Goal: Task Accomplishment & Management: Use online tool/utility

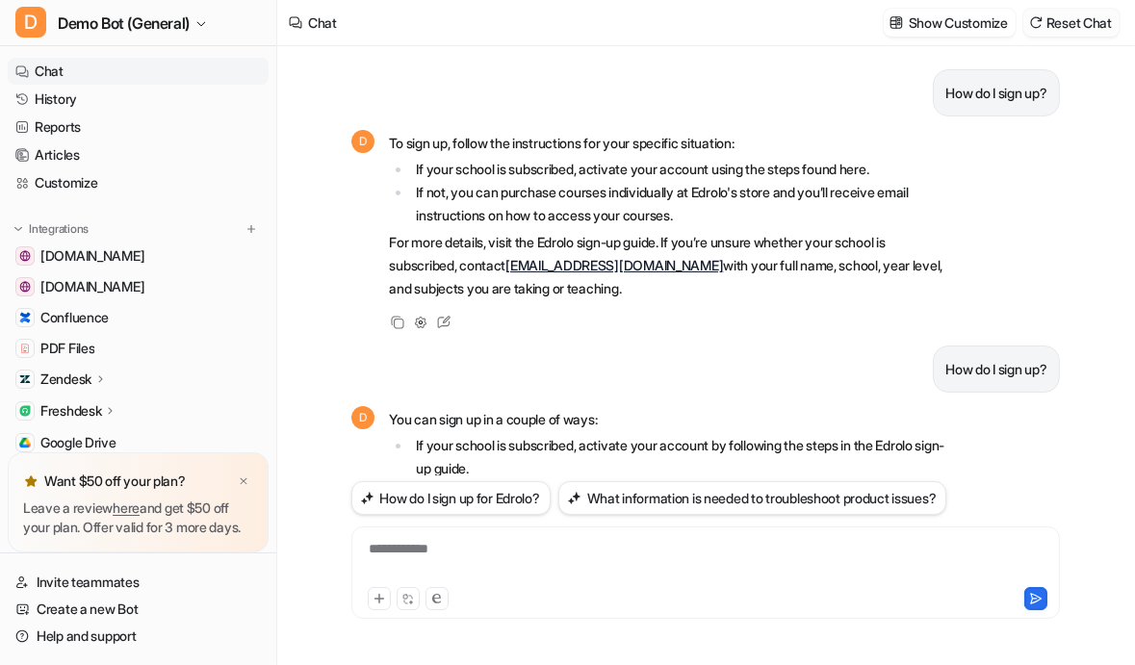
click at [1065, 25] on button "Reset Chat" at bounding box center [1071, 23] width 96 height 28
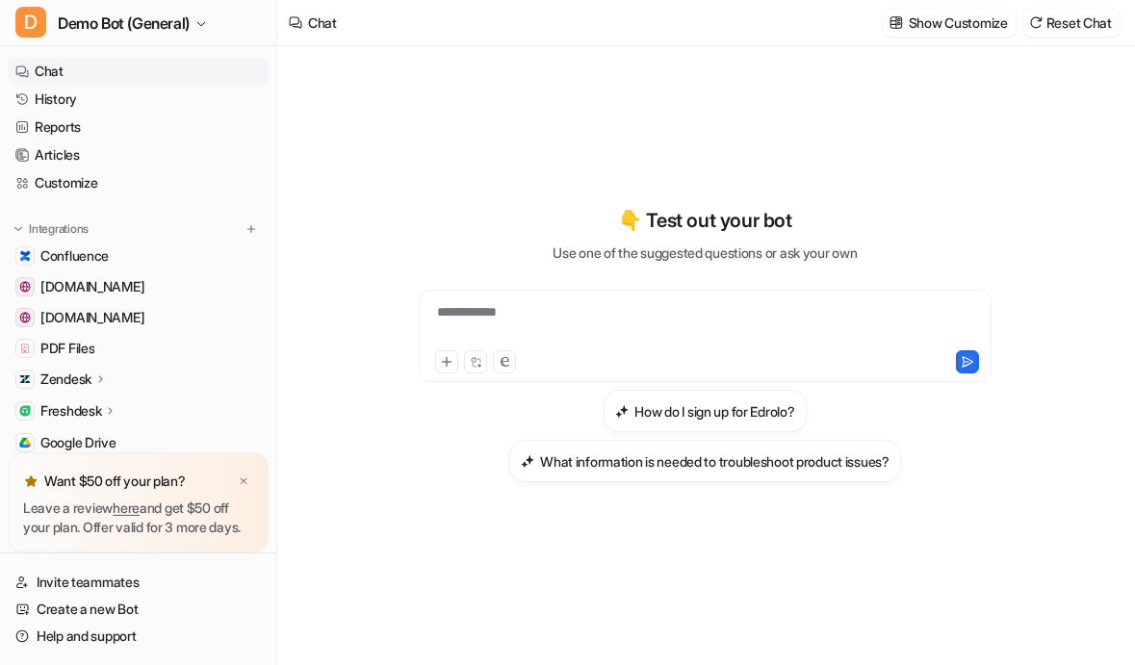
click at [564, 120] on div "**********" at bounding box center [705, 345] width 709 height 466
click at [251, 472] on div at bounding box center [243, 481] width 19 height 19
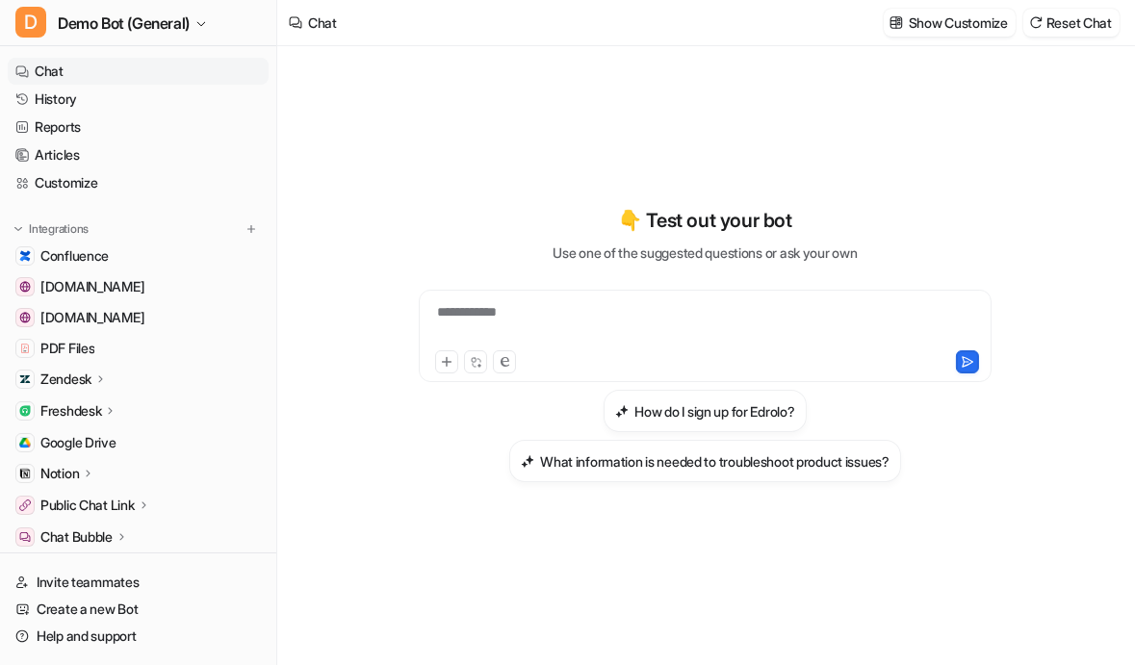
click at [560, 141] on div "**********" at bounding box center [705, 345] width 709 height 466
click at [151, 375] on div "Zendesk" at bounding box center [138, 379] width 261 height 27
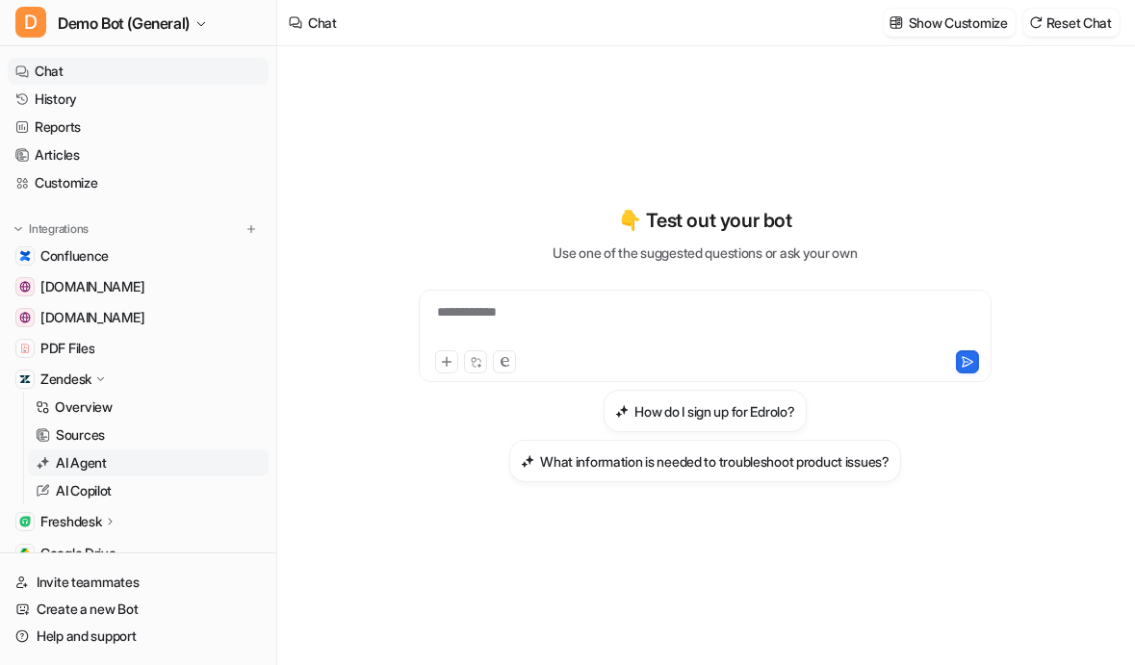
click at [92, 474] on link "AI Agent" at bounding box center [148, 463] width 241 height 27
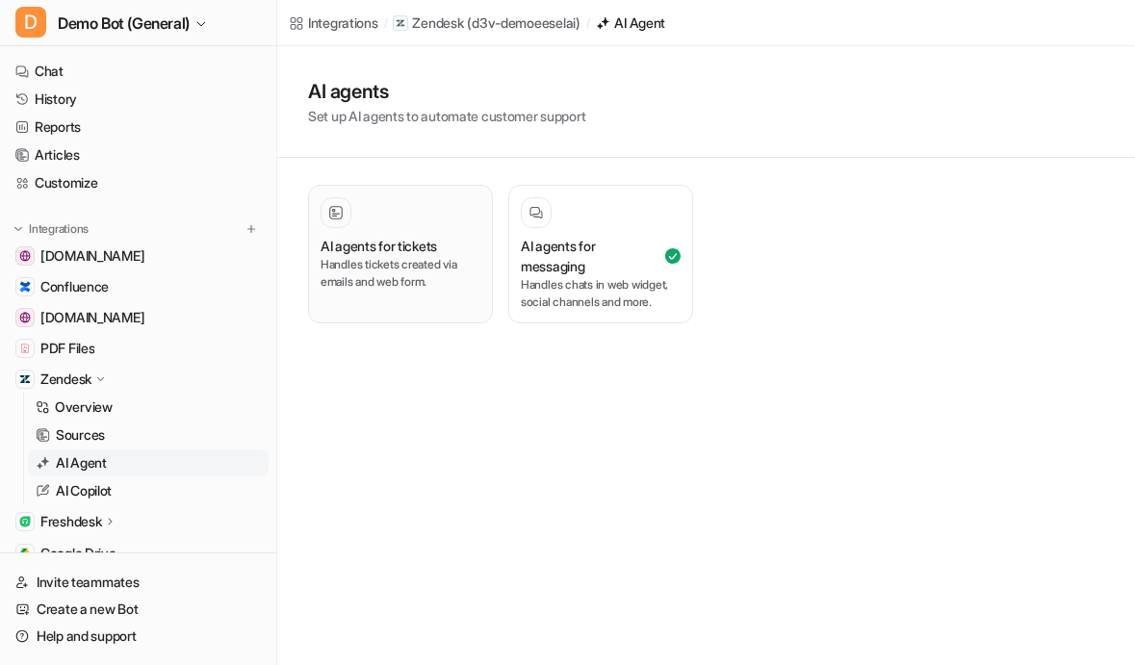
click at [391, 269] on p "Handles tickets created via emails and web form." at bounding box center [401, 273] width 160 height 35
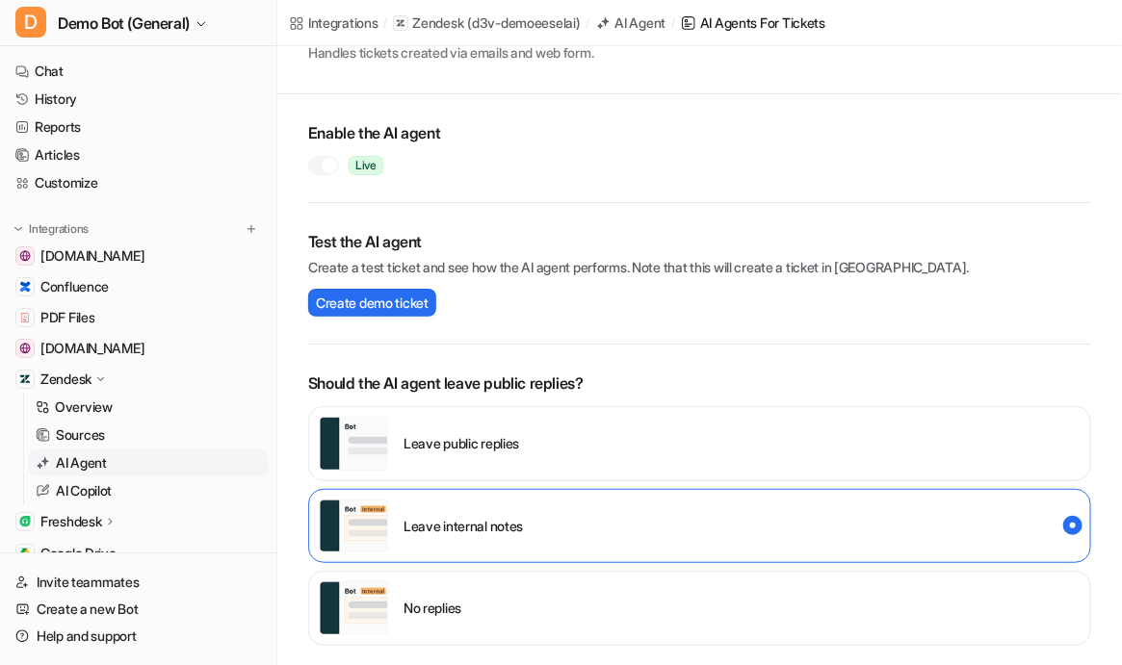
scroll to position [87, 0]
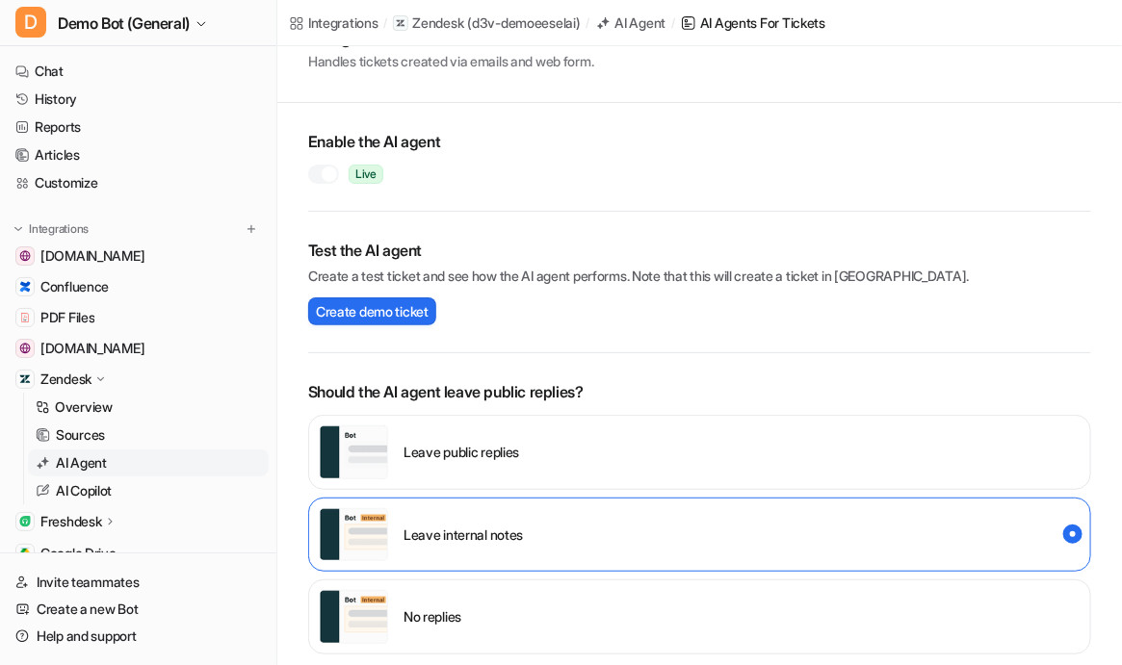
click at [321, 165] on div at bounding box center [323, 174] width 31 height 19
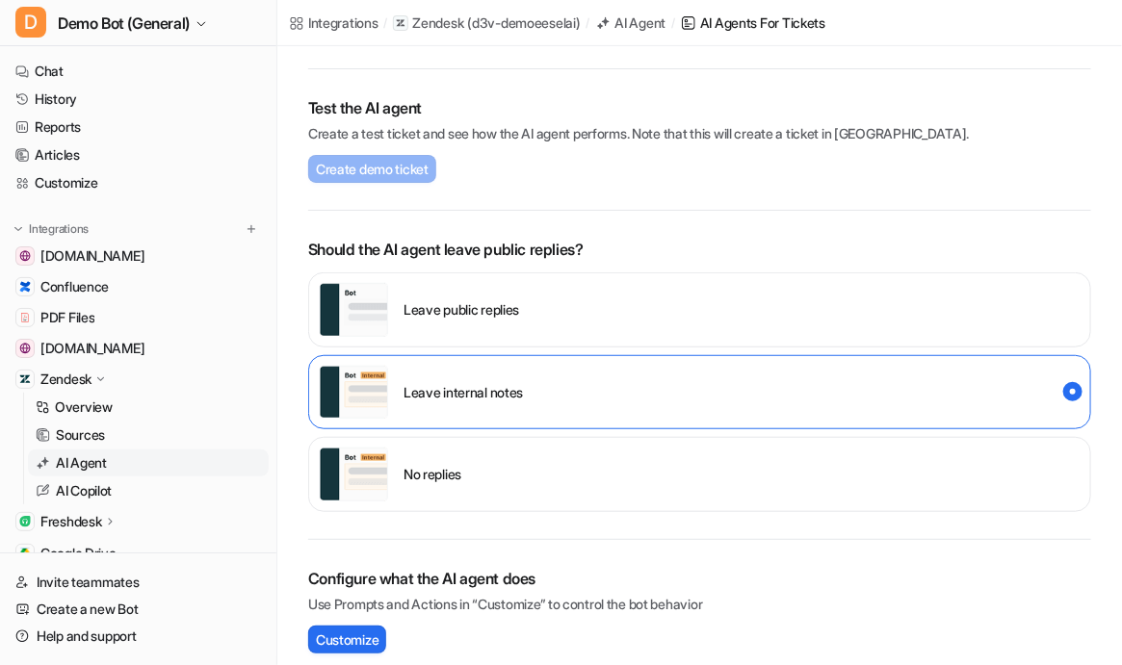
scroll to position [262, 0]
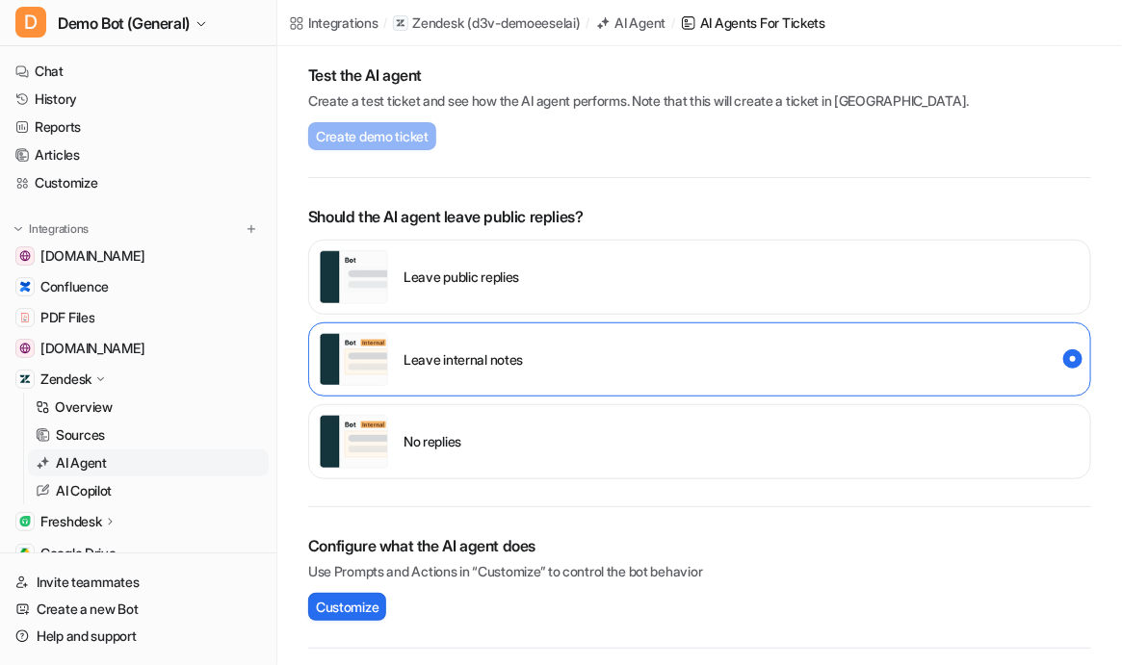
click at [518, 280] on p "Leave public replies" at bounding box center [461, 277] width 116 height 20
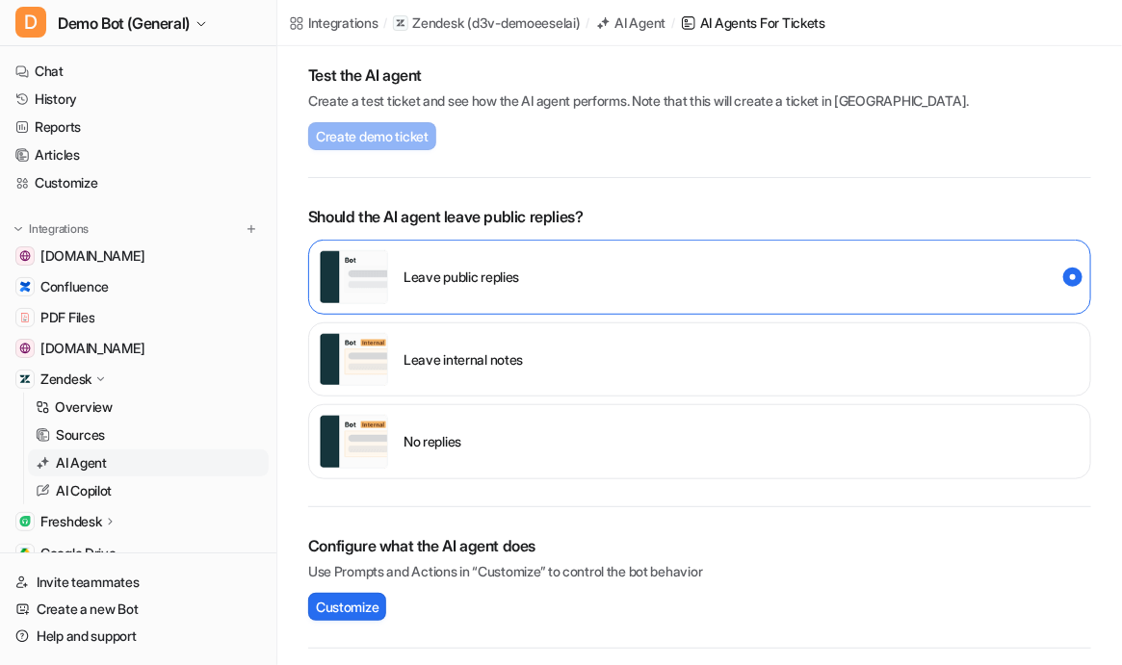
click at [440, 358] on p "Leave internal notes" at bounding box center [462, 359] width 119 height 20
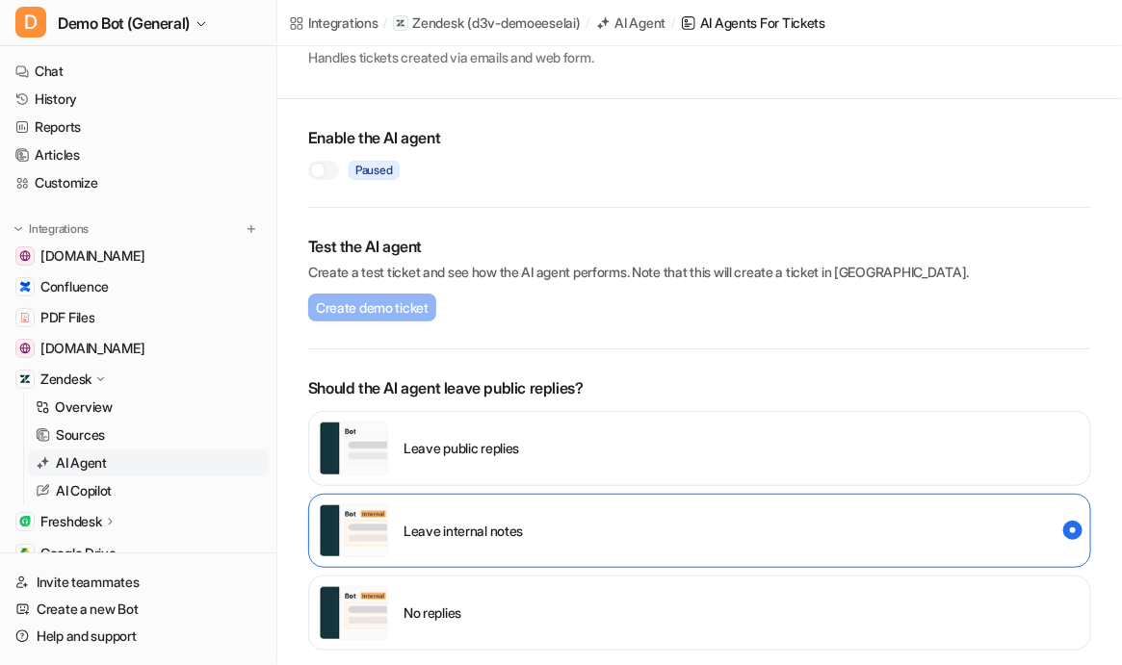
scroll to position [87, 0]
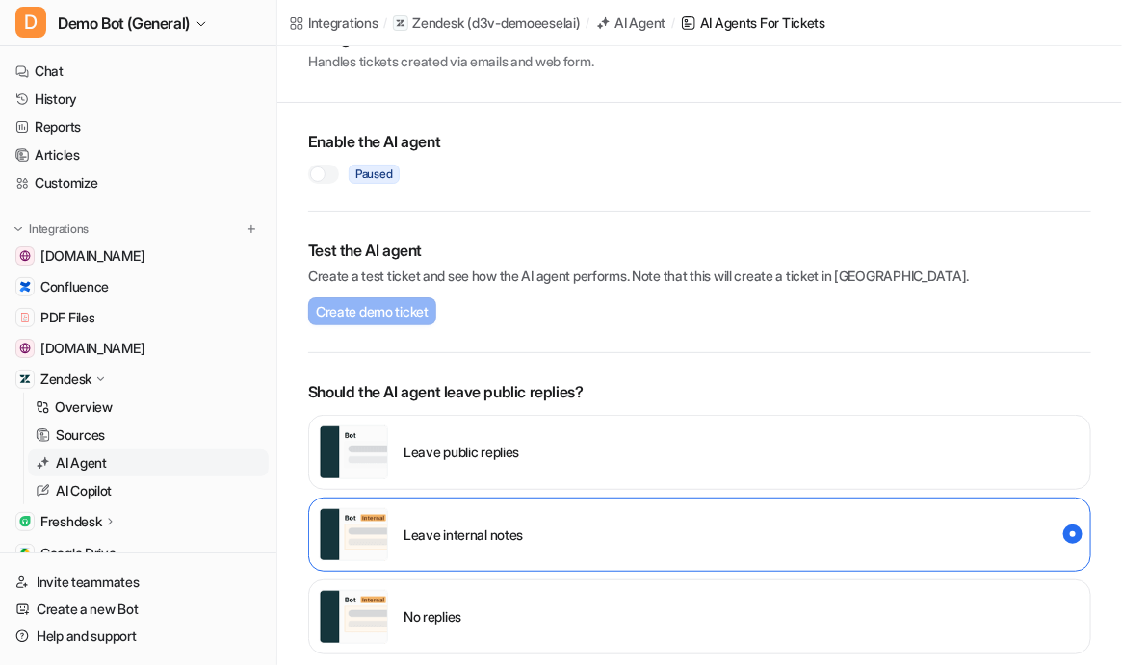
click at [329, 172] on div at bounding box center [323, 174] width 31 height 19
click at [478, 452] on p "Leave public replies" at bounding box center [461, 452] width 116 height 20
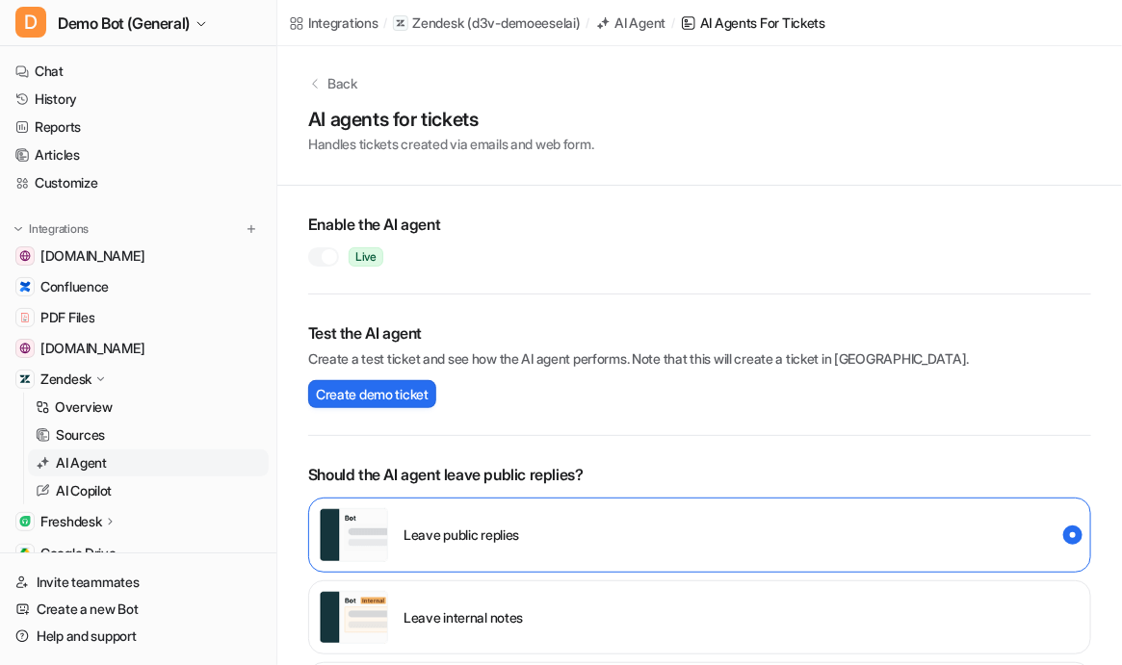
scroll to position [0, 0]
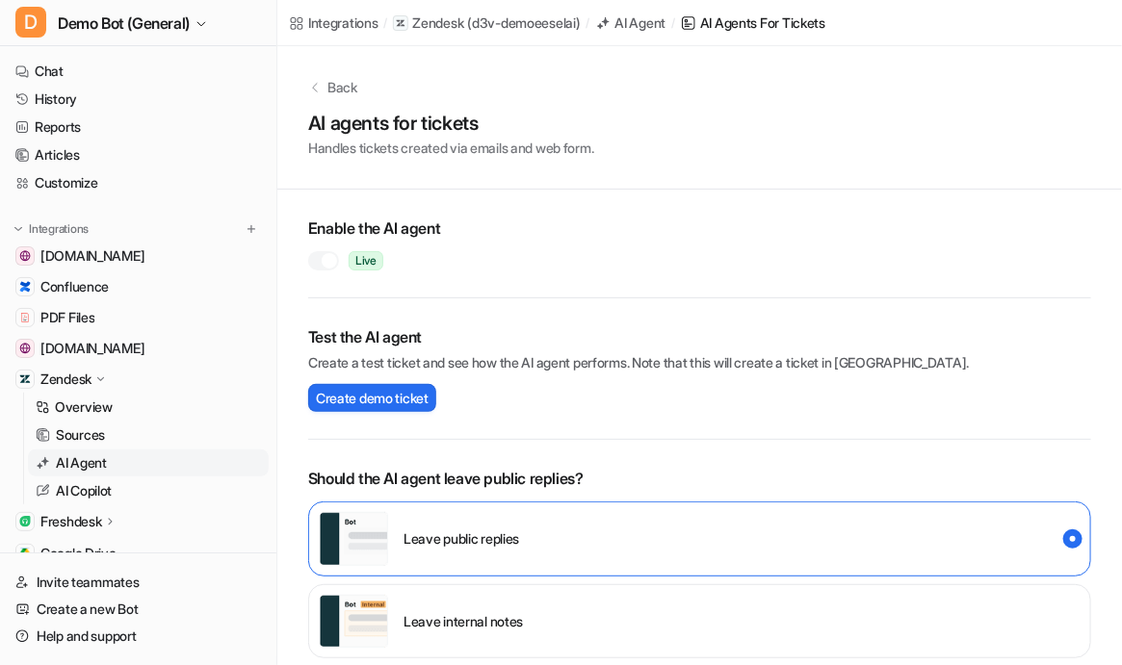
click at [585, 390] on div "Create demo ticket" at bounding box center [699, 392] width 783 height 39
click at [310, 452] on div "Should the AI agent leave public replies? Leave public replies Leave internal n…" at bounding box center [699, 604] width 783 height 329
click at [574, 430] on div "Test the AI agent Create a test ticket and see how the AI agent performs. Note …" at bounding box center [699, 369] width 783 height 142
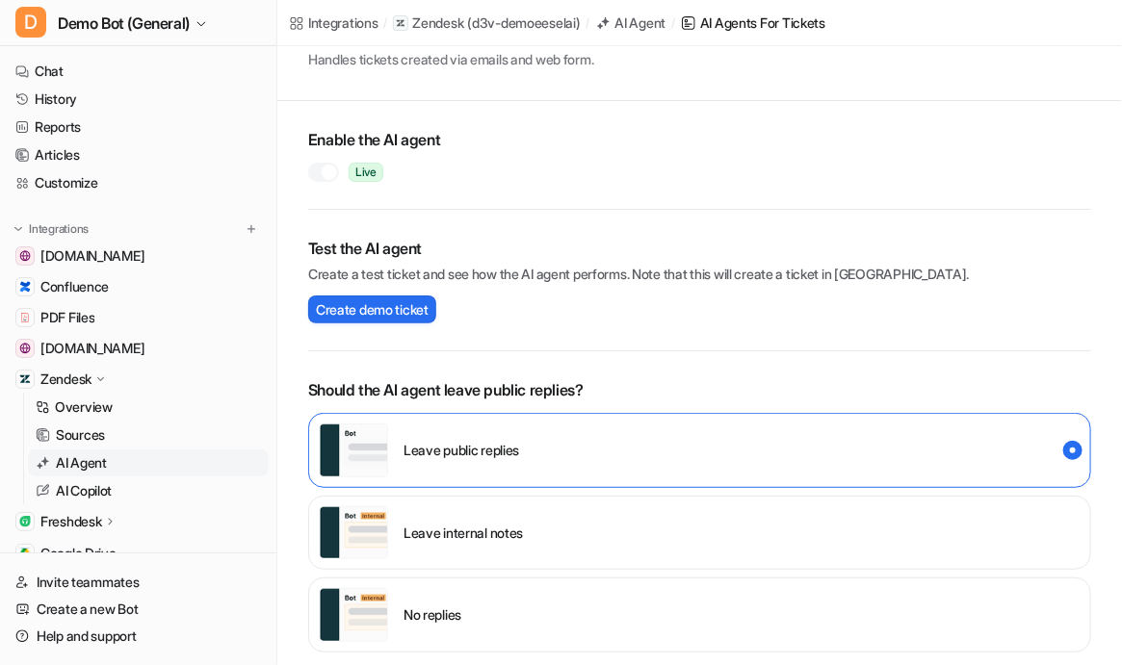
scroll to position [87, 0]
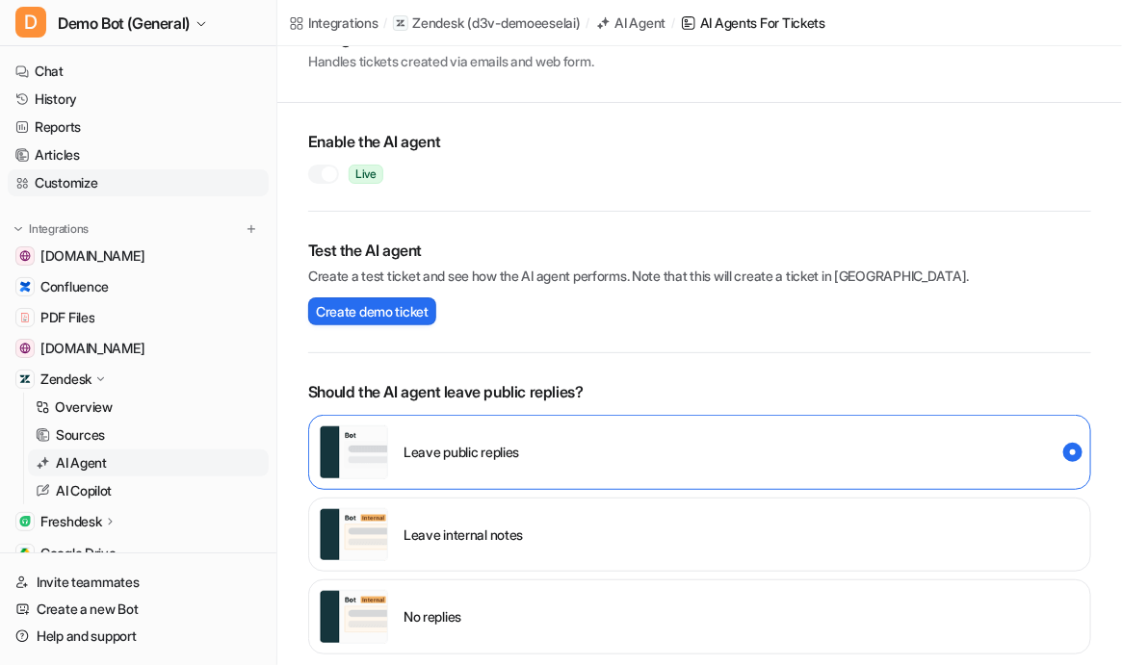
click at [88, 170] on link "Customize" at bounding box center [138, 182] width 261 height 27
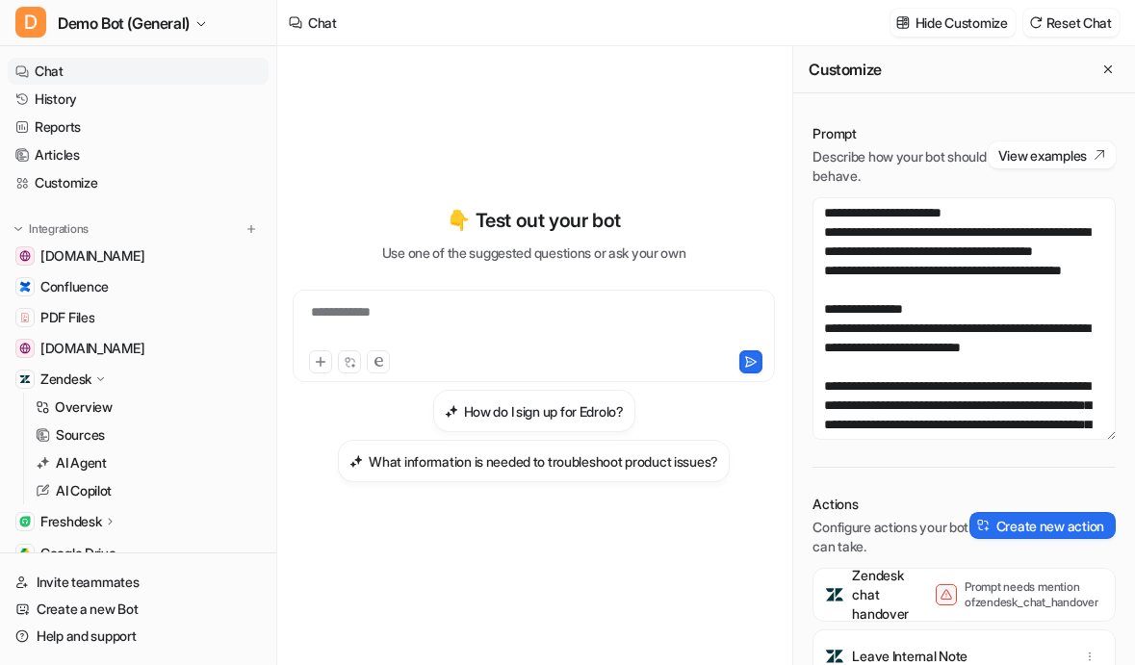
scroll to position [3, 0]
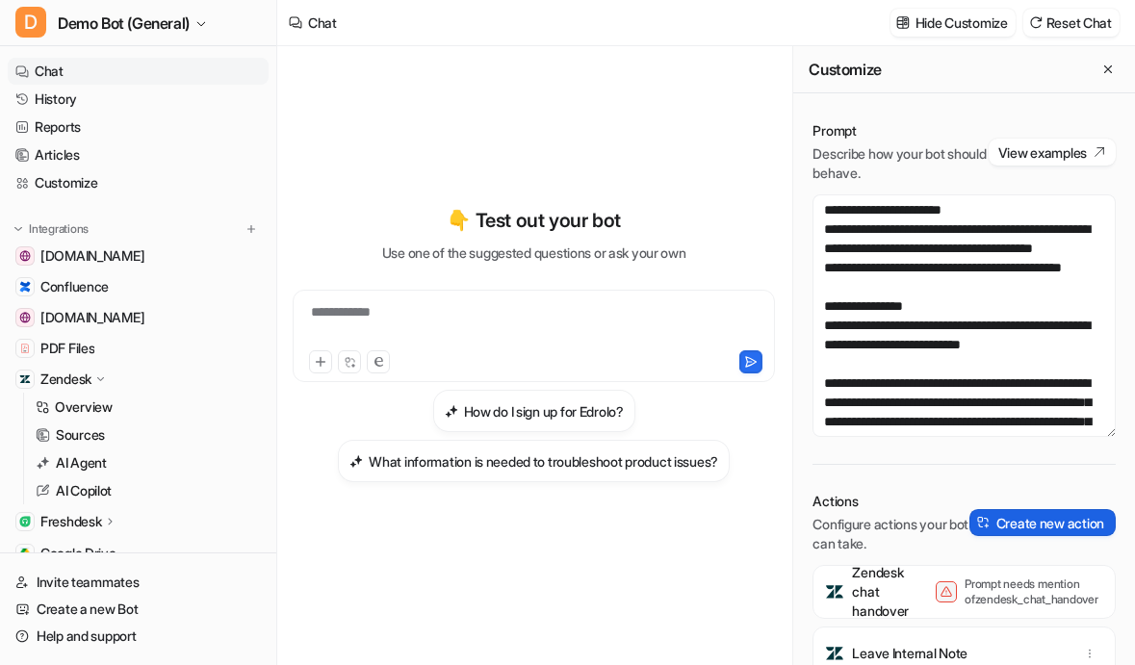
click at [1004, 519] on button "Create new action" at bounding box center [1042, 522] width 146 height 27
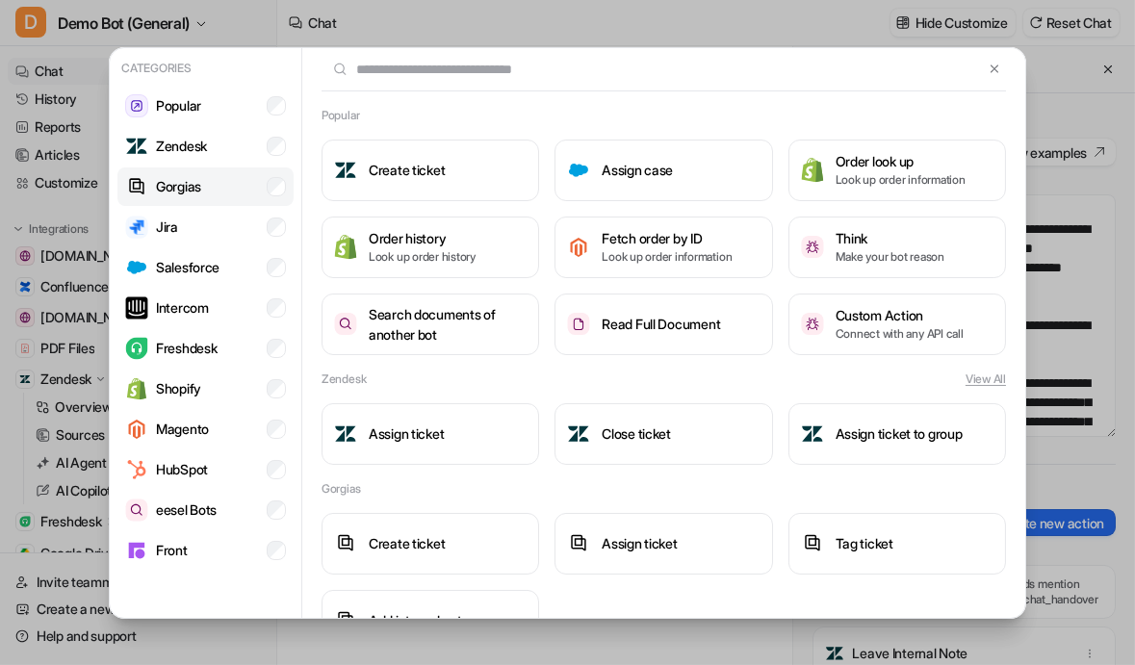
click at [224, 191] on li "Gorgias" at bounding box center [205, 187] width 176 height 39
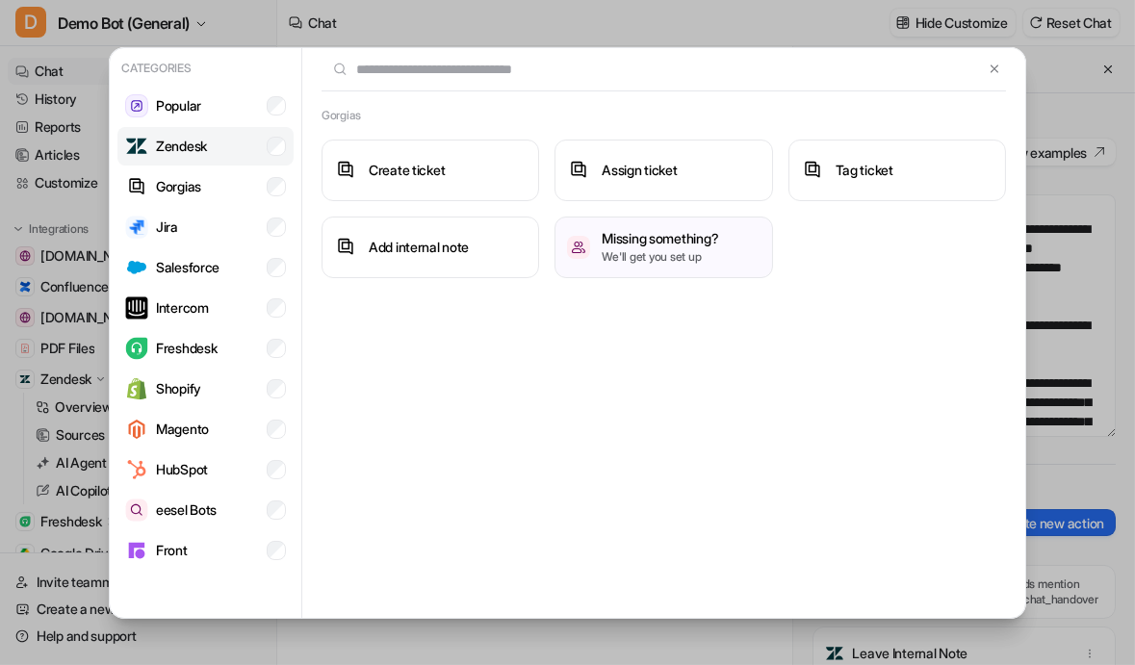
click at [226, 136] on li "Zendesk" at bounding box center [205, 146] width 176 height 39
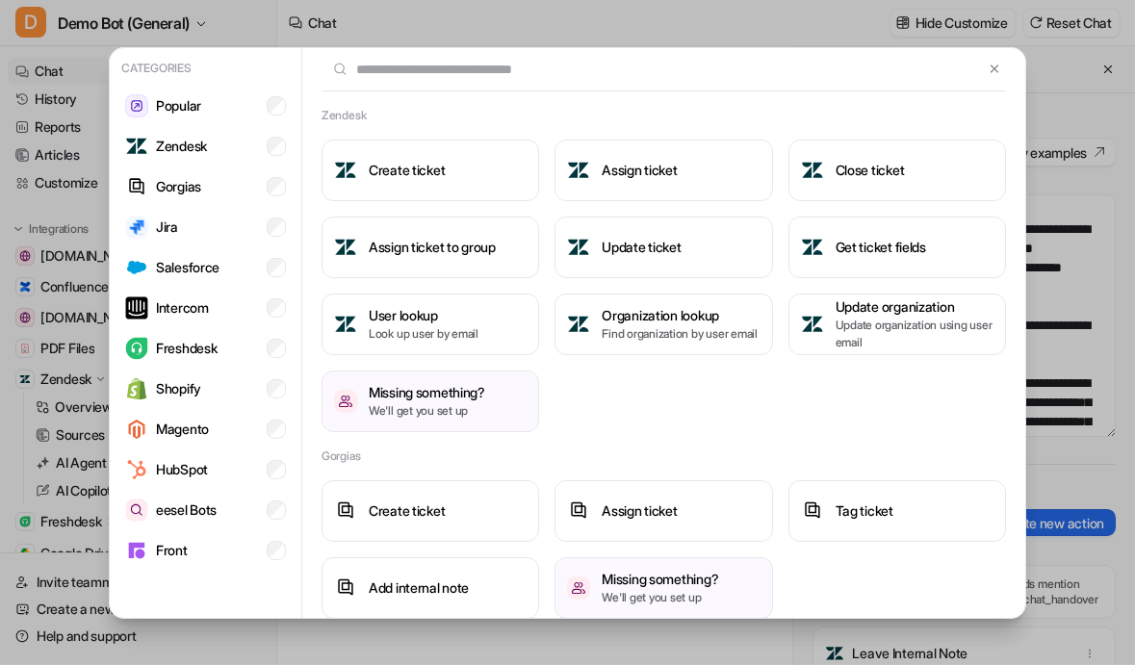
scroll to position [17, 0]
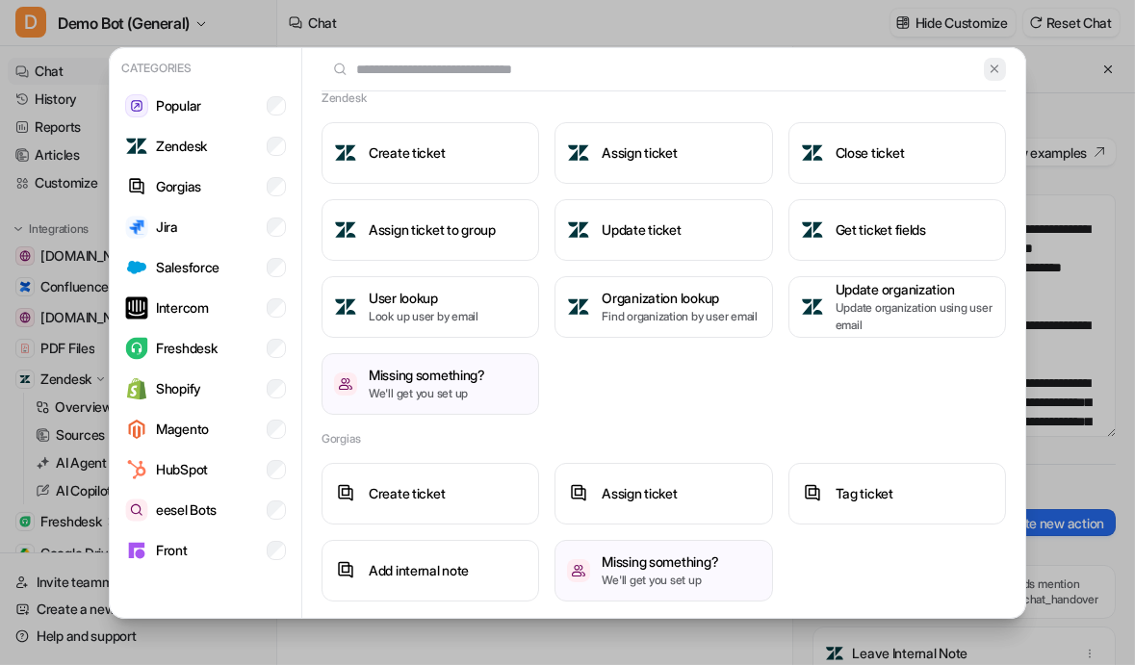
click at [988, 73] on img at bounding box center [994, 69] width 13 height 14
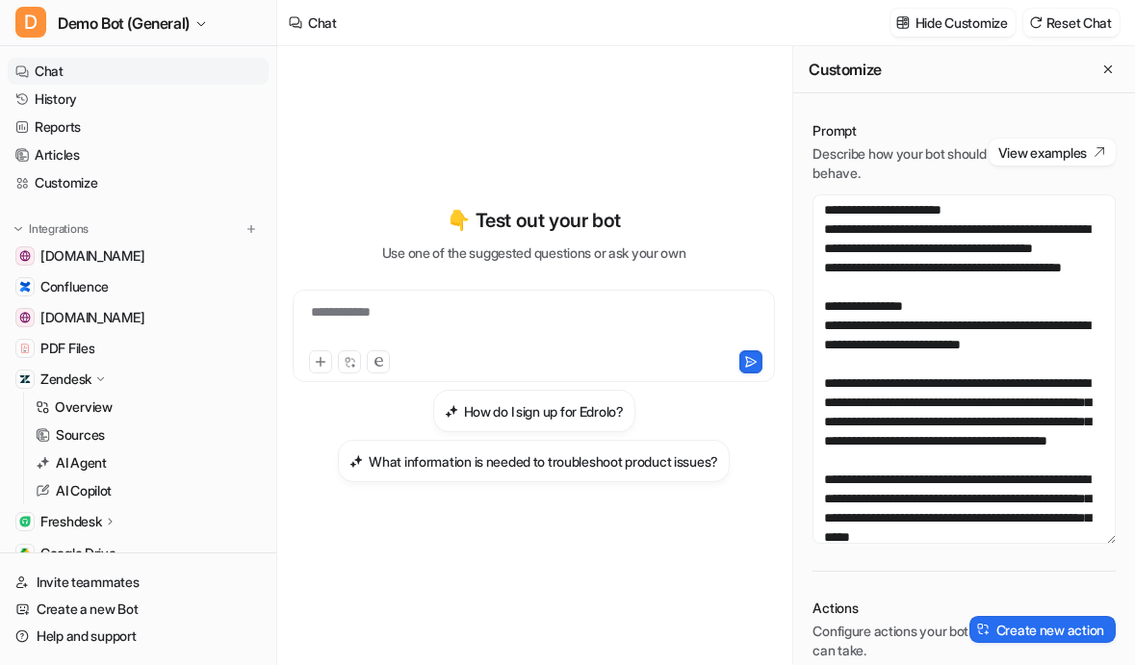
drag, startPoint x: 1080, startPoint y: 433, endPoint x: 1076, endPoint y: 554, distance: 120.4
click at [1076, 544] on textarea "**********" at bounding box center [964, 368] width 303 height 349
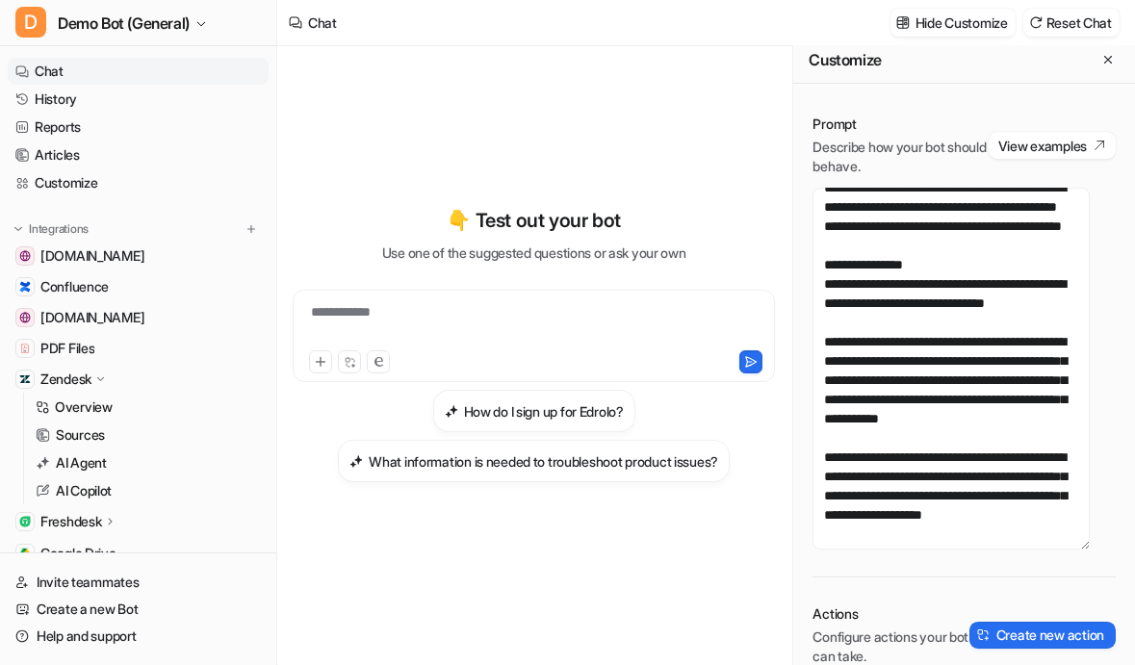
scroll to position [0, 0]
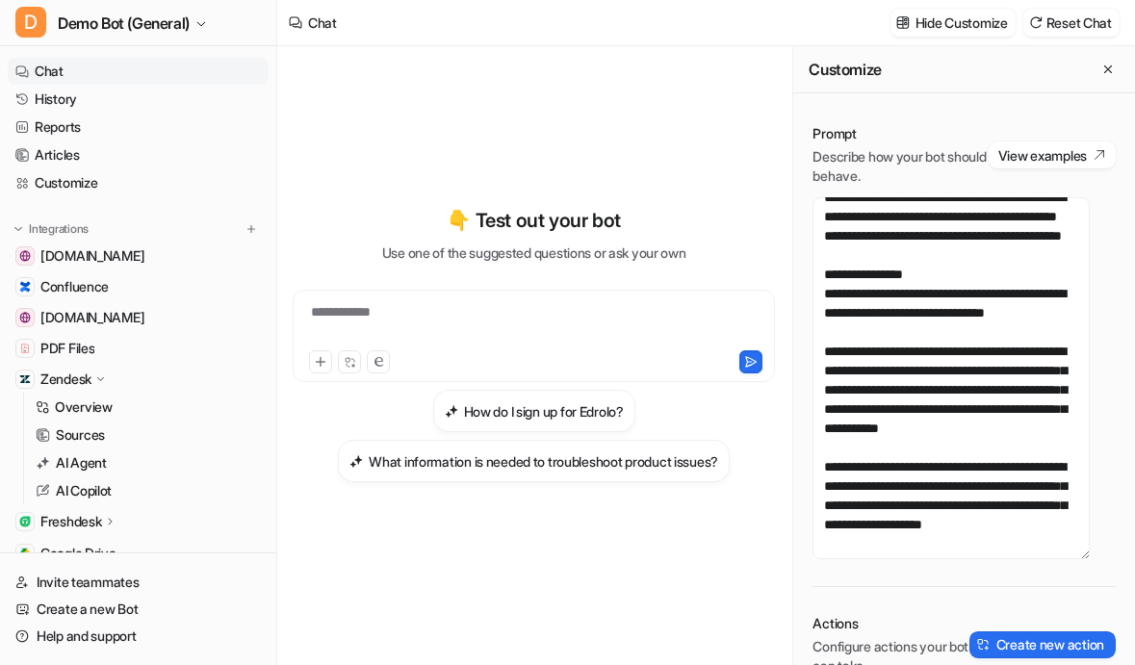
click at [91, 382] on p "Zendesk" at bounding box center [65, 379] width 51 height 19
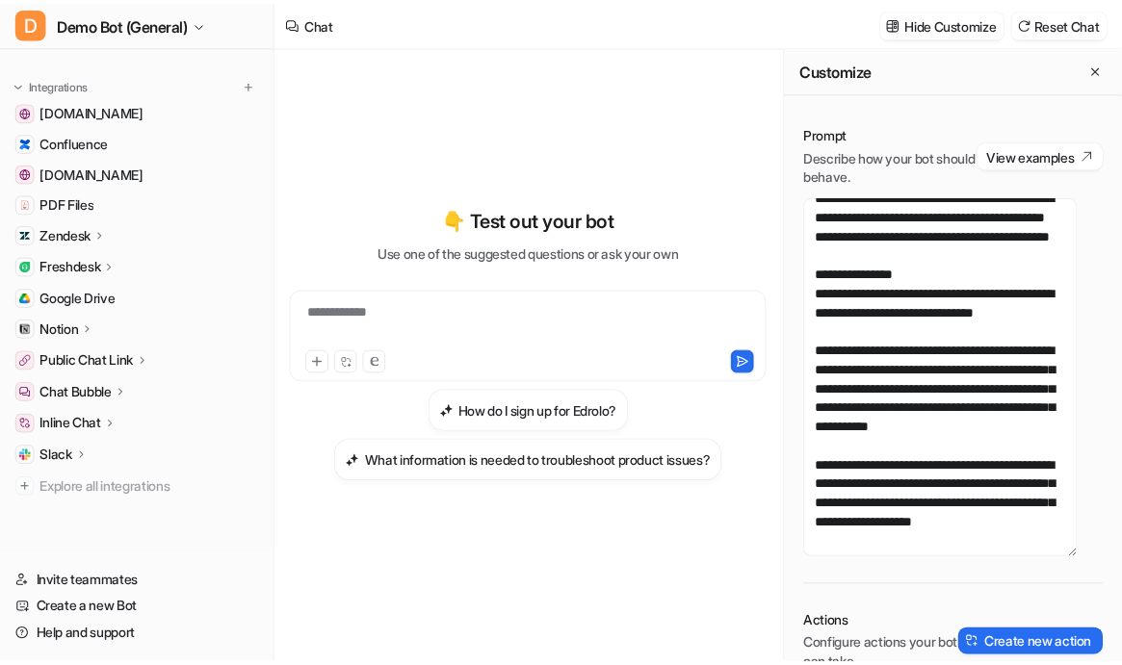
scroll to position [146, 0]
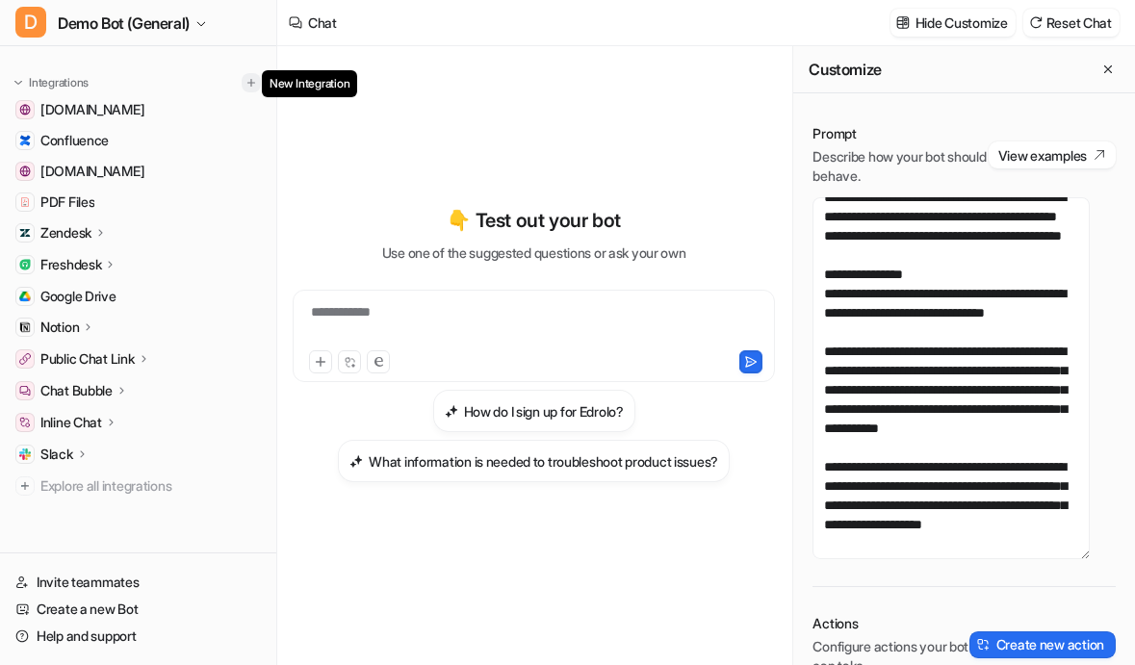
click at [245, 81] on img at bounding box center [251, 82] width 13 height 13
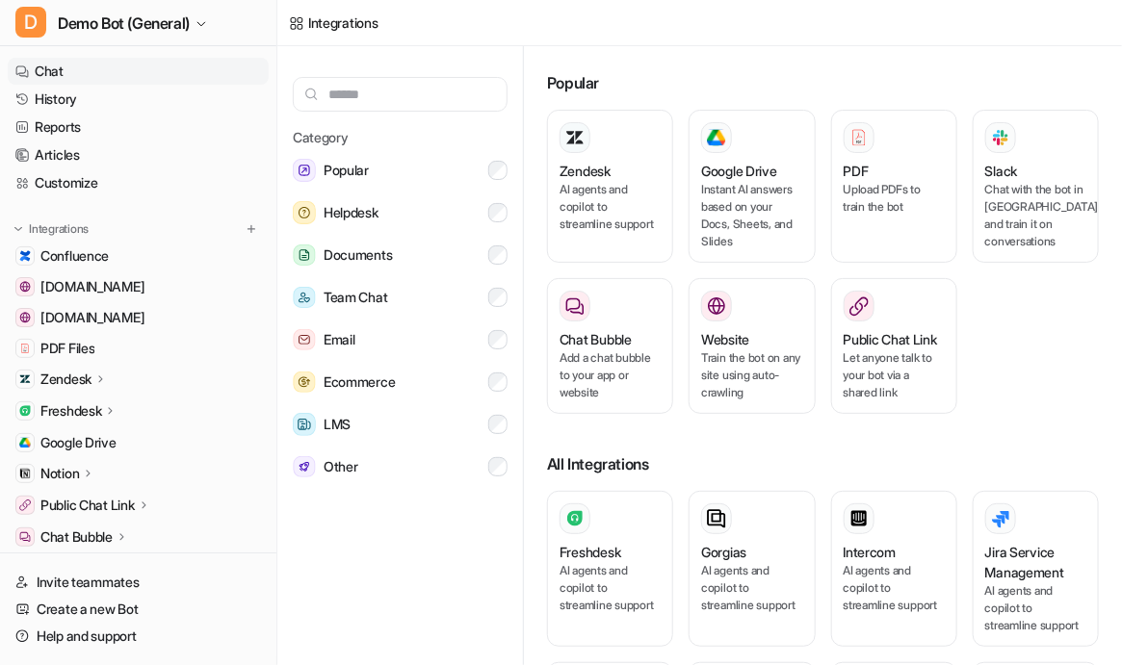
click at [133, 74] on link "Chat" at bounding box center [138, 71] width 261 height 27
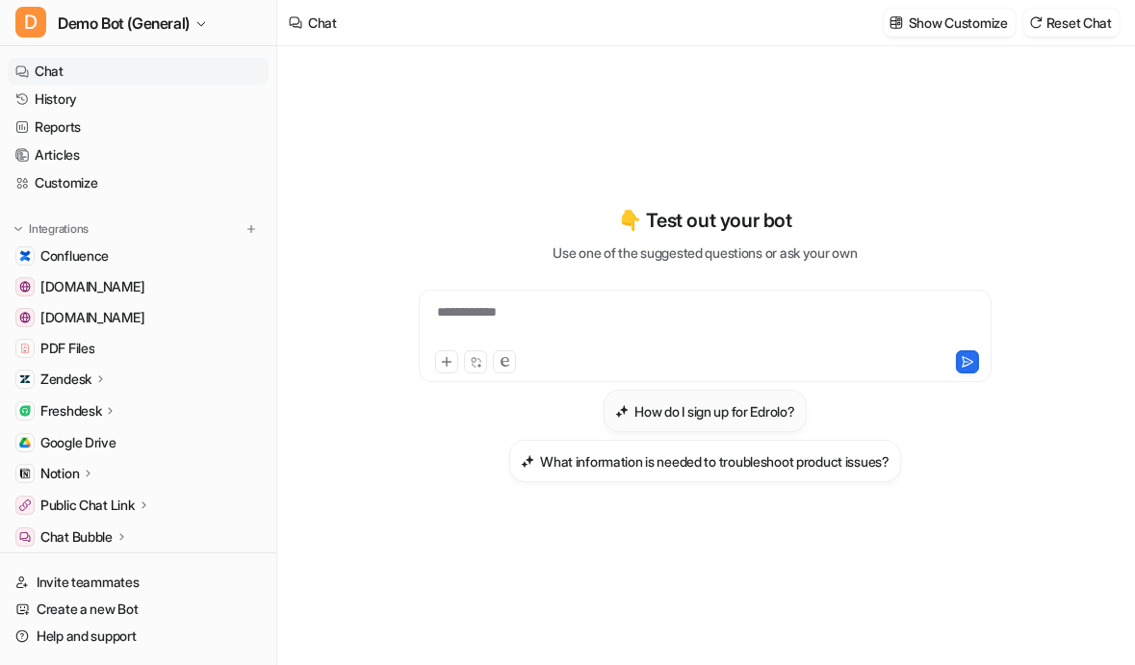
click at [717, 415] on h3 "How do I sign up for Edrolo?" at bounding box center [714, 411] width 160 height 20
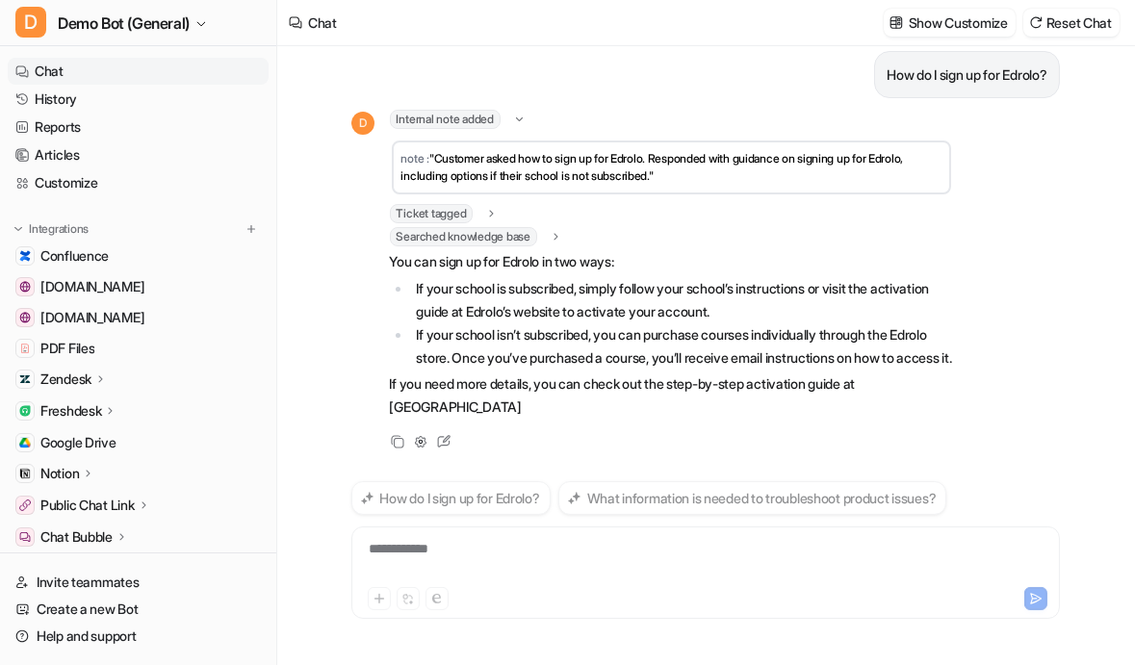
scroll to position [40, 0]
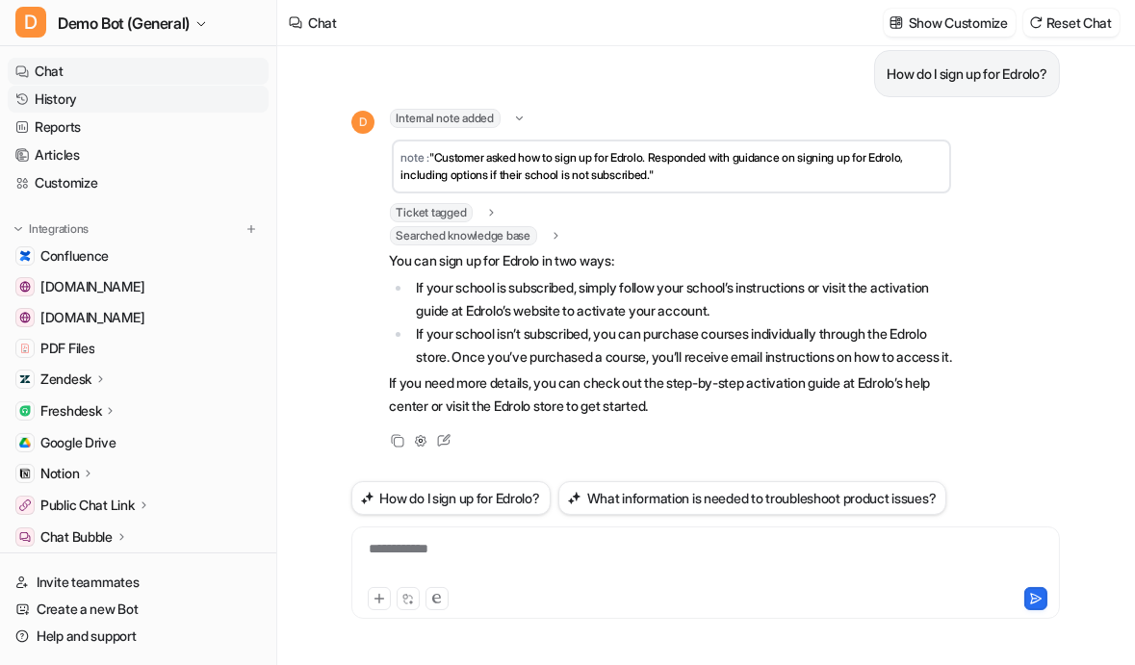
click at [99, 102] on link "History" at bounding box center [138, 99] width 261 height 27
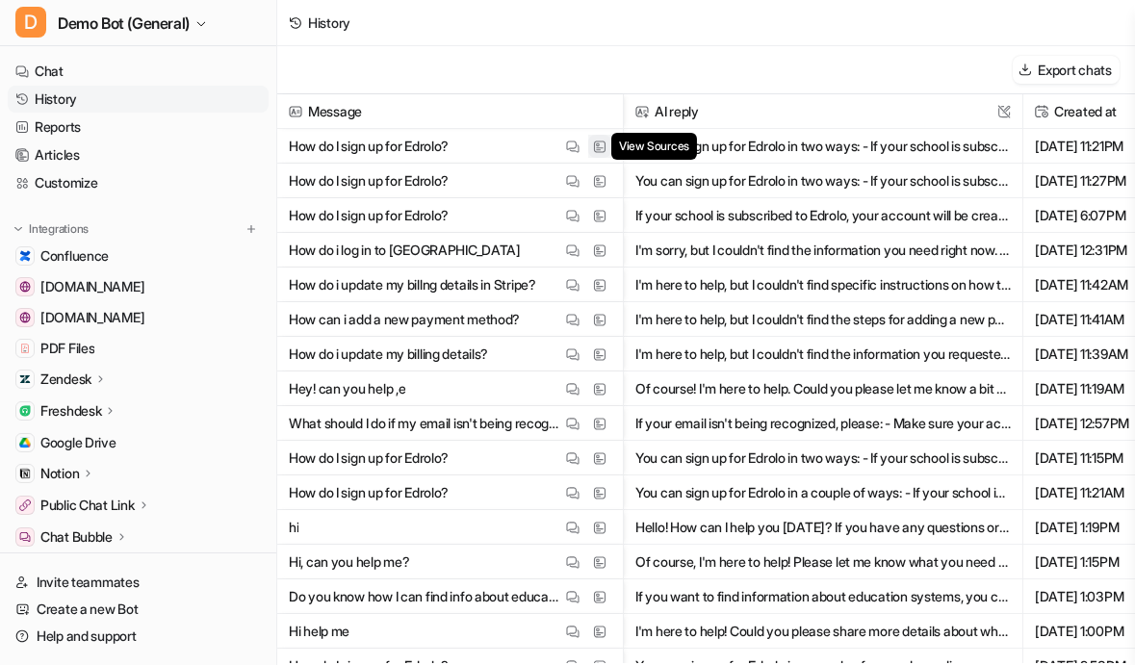
click at [598, 149] on img at bounding box center [599, 147] width 13 height 14
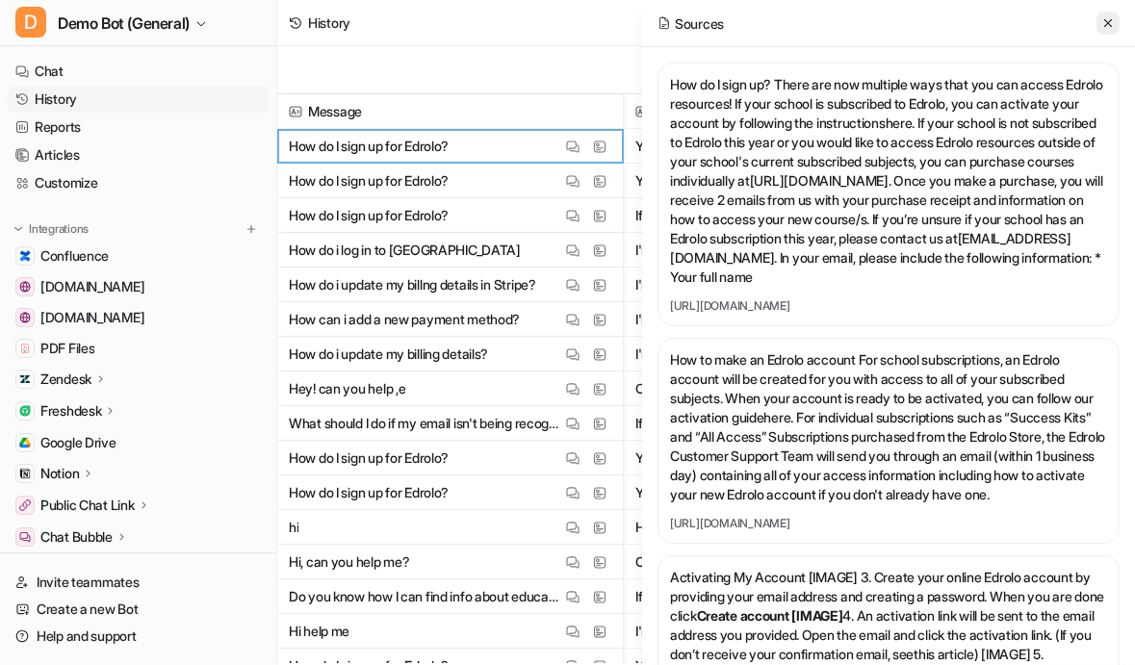
click at [1097, 19] on button at bounding box center [1108, 23] width 23 height 23
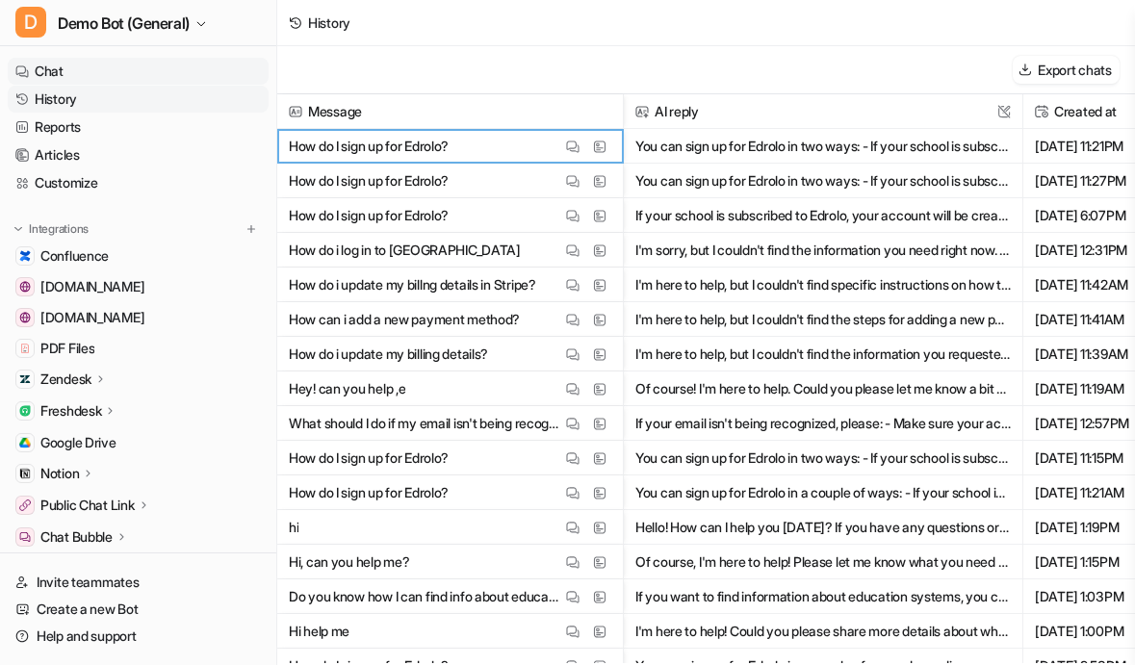
click at [140, 64] on link "Chat" at bounding box center [138, 71] width 261 height 27
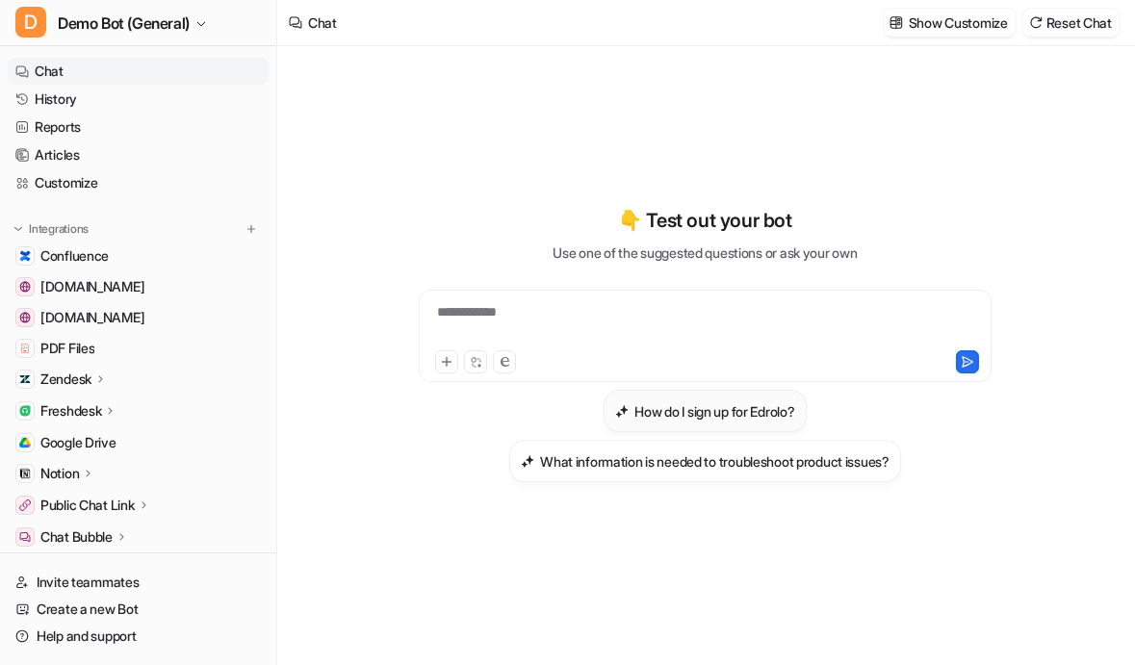
click at [712, 400] on button "How do I sign up for Edrolo?" at bounding box center [705, 411] width 202 height 42
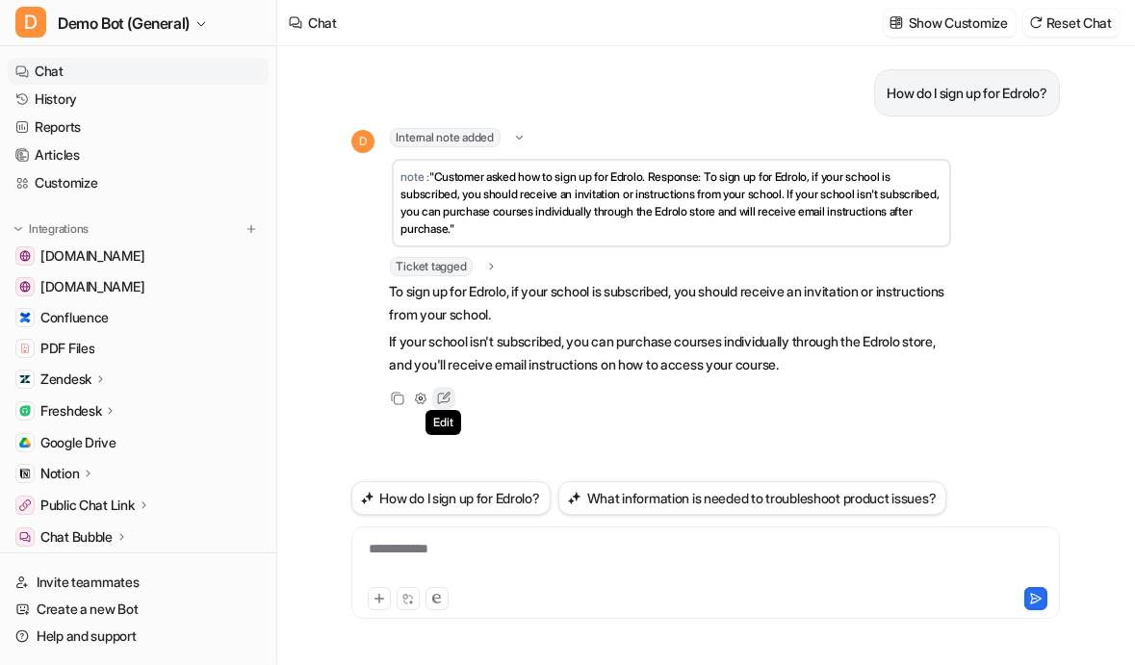
click at [442, 402] on icon at bounding box center [443, 398] width 25 height 25
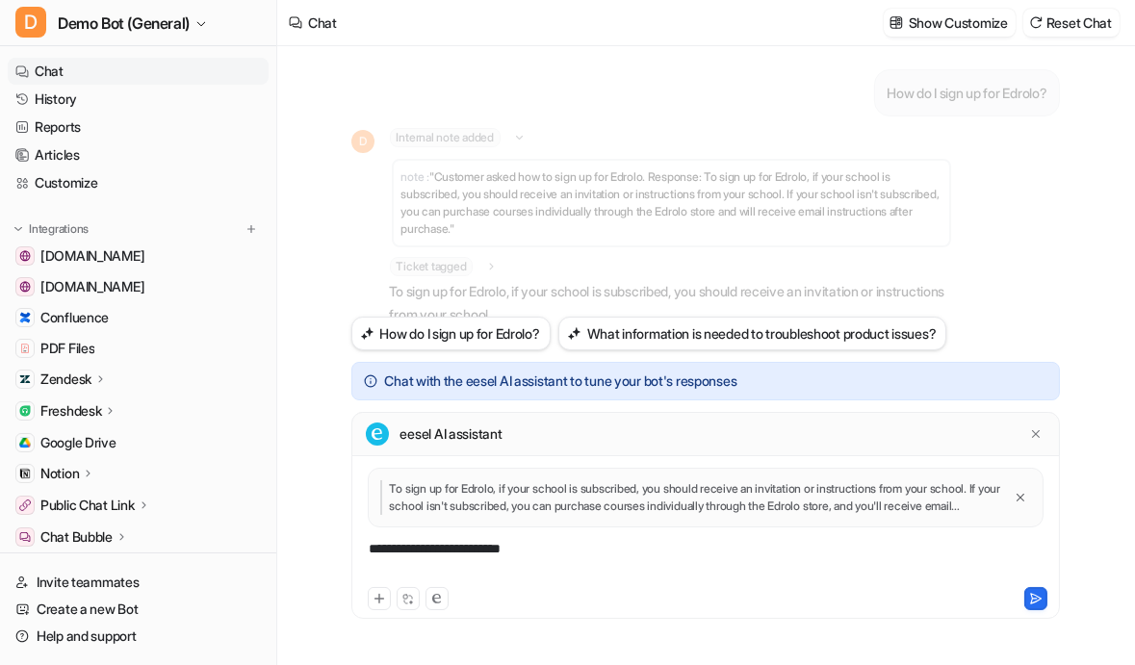
click at [612, 556] on div "**********" at bounding box center [705, 561] width 699 height 44
click at [61, 149] on link "Articles" at bounding box center [138, 155] width 261 height 27
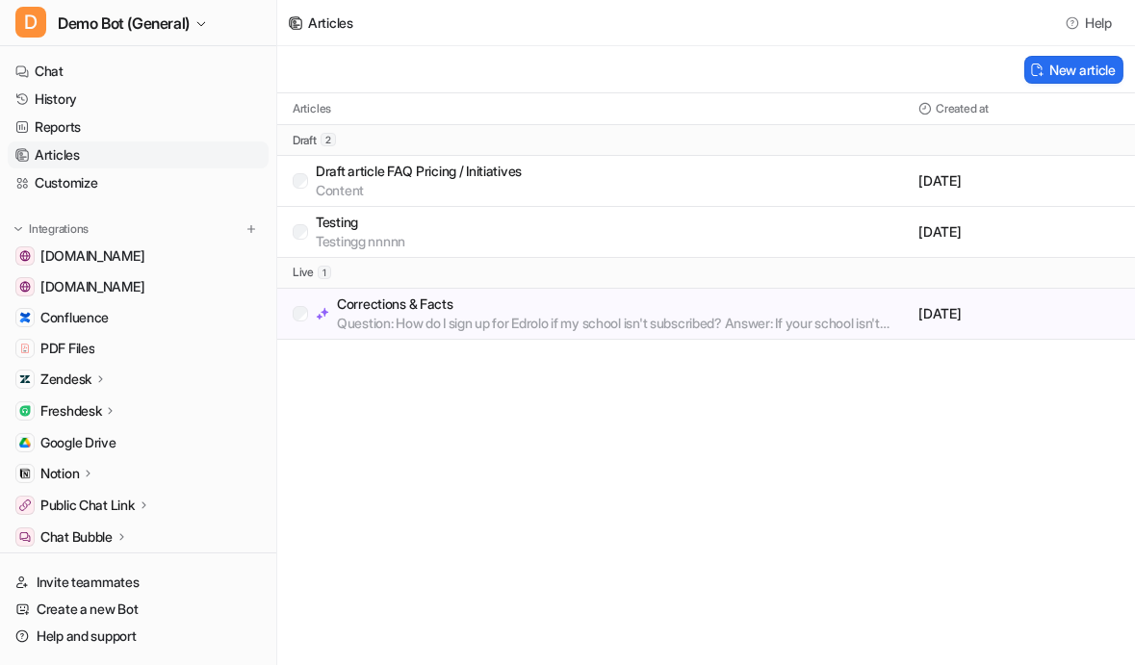
click at [465, 307] on p "Corrections & Facts" at bounding box center [624, 304] width 574 height 19
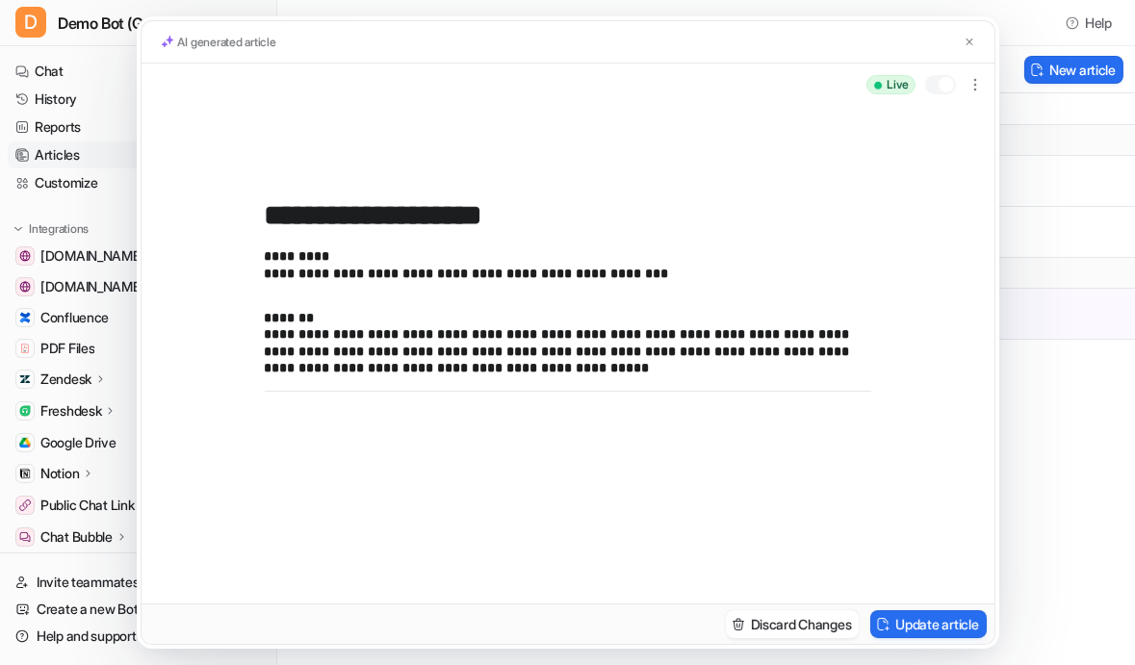
click at [1030, 445] on div "**********" at bounding box center [567, 332] width 1135 height 665
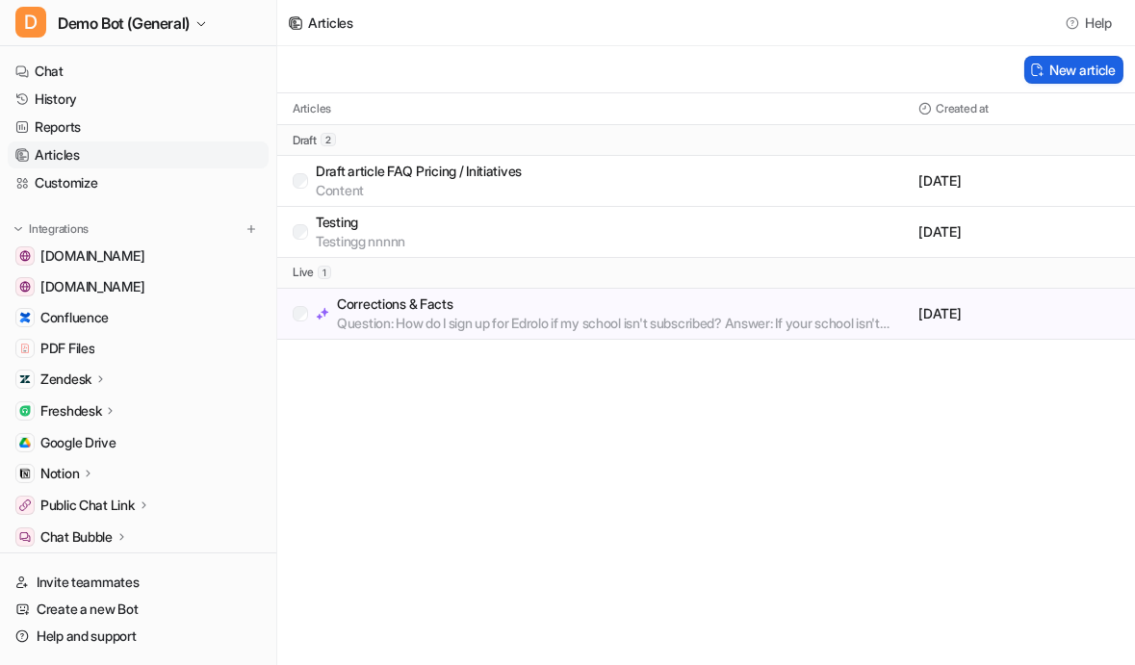
click at [1041, 79] on button "New article" at bounding box center [1073, 70] width 99 height 28
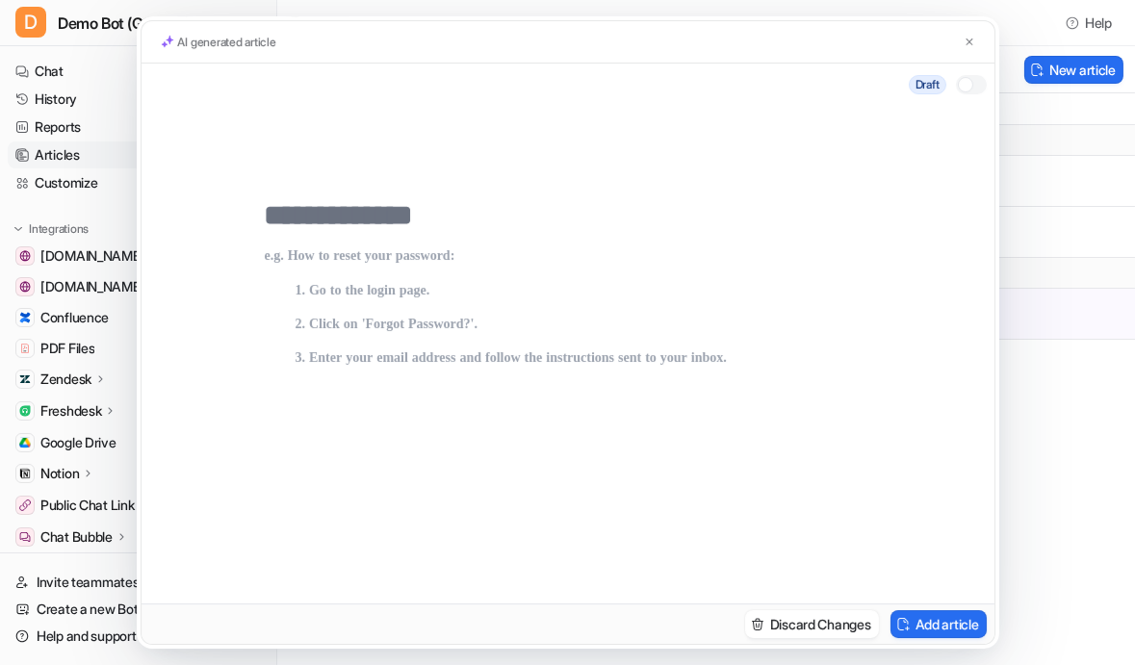
click at [1020, 496] on div "AI generated article Draft Discard Changes Add article" at bounding box center [567, 332] width 1135 height 665
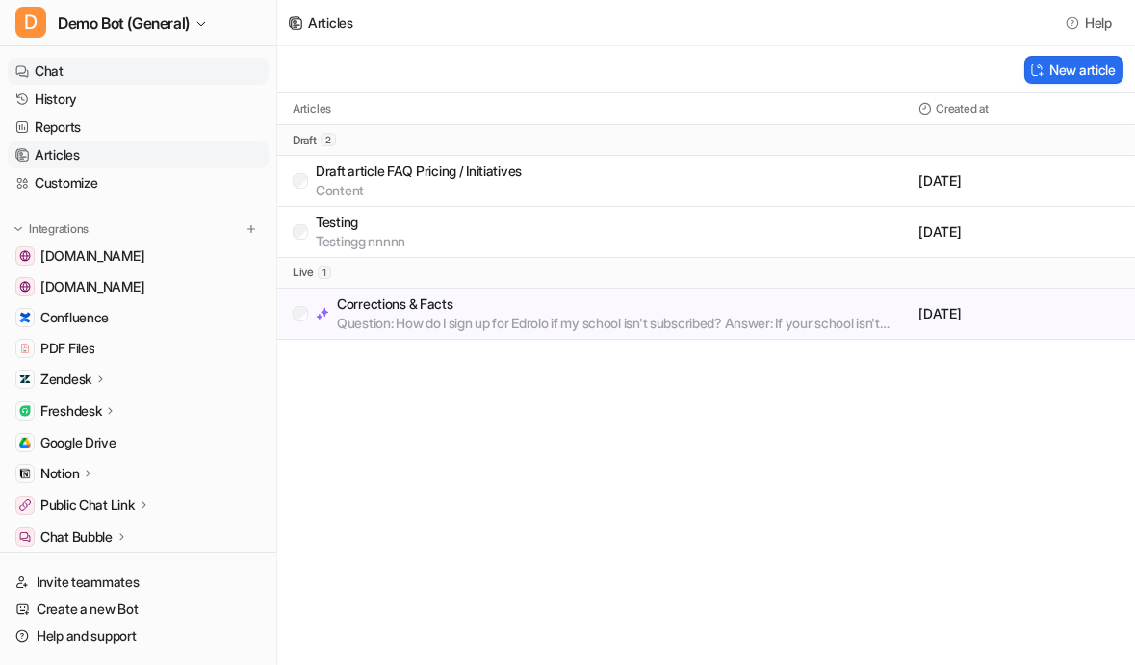
click at [103, 72] on link "Chat" at bounding box center [138, 71] width 261 height 27
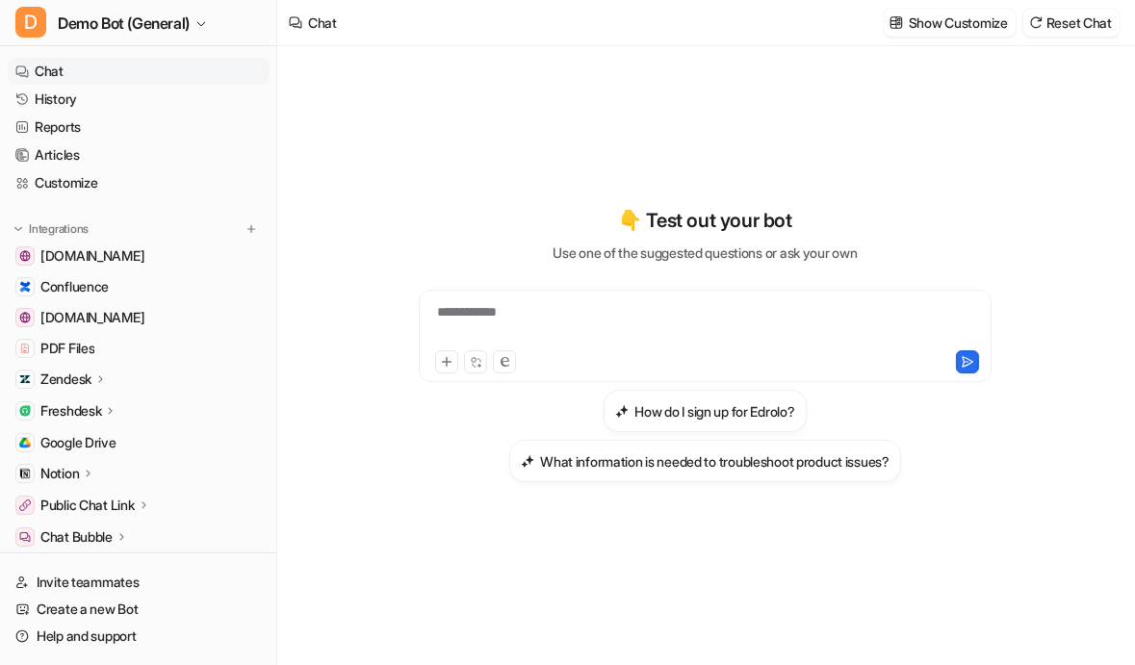
click at [319, 196] on div "**********" at bounding box center [705, 355] width 856 height 619
click at [171, 179] on link "Customize" at bounding box center [138, 182] width 261 height 27
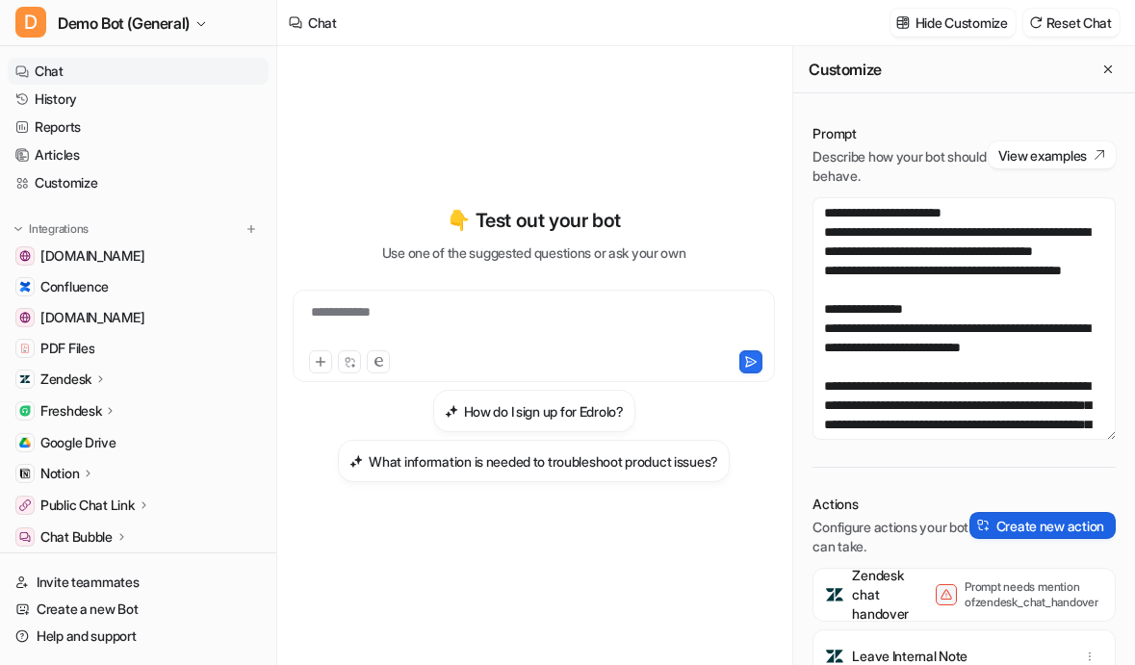
click at [1072, 531] on button "Create new action" at bounding box center [1042, 525] width 146 height 27
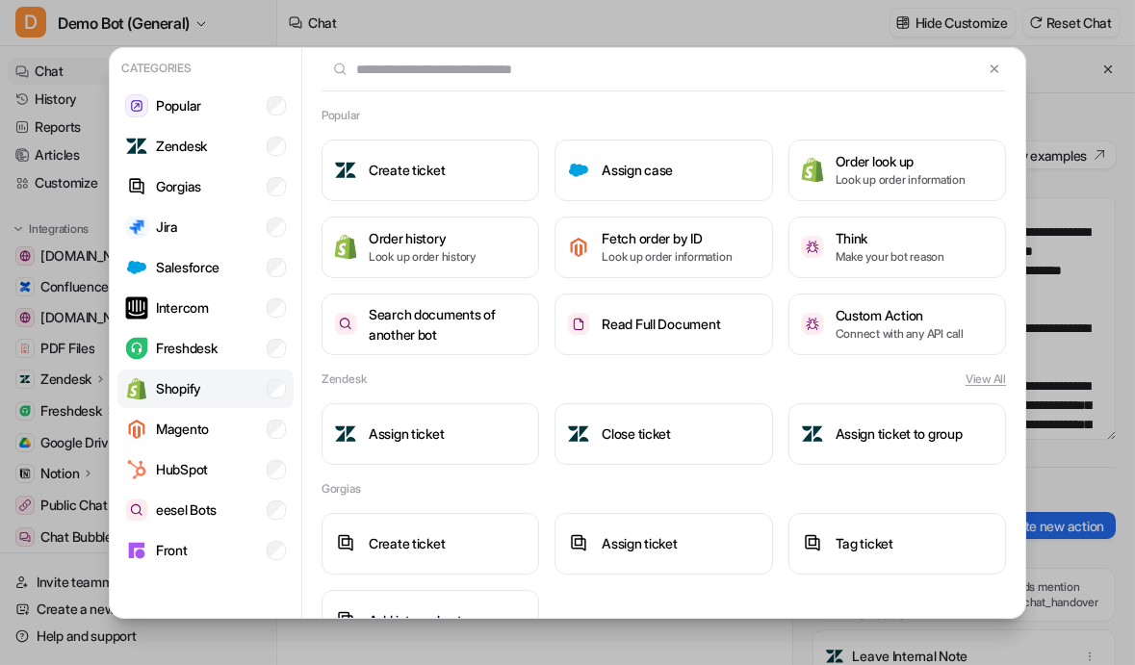
click at [203, 381] on li "Shopify" at bounding box center [205, 389] width 176 height 39
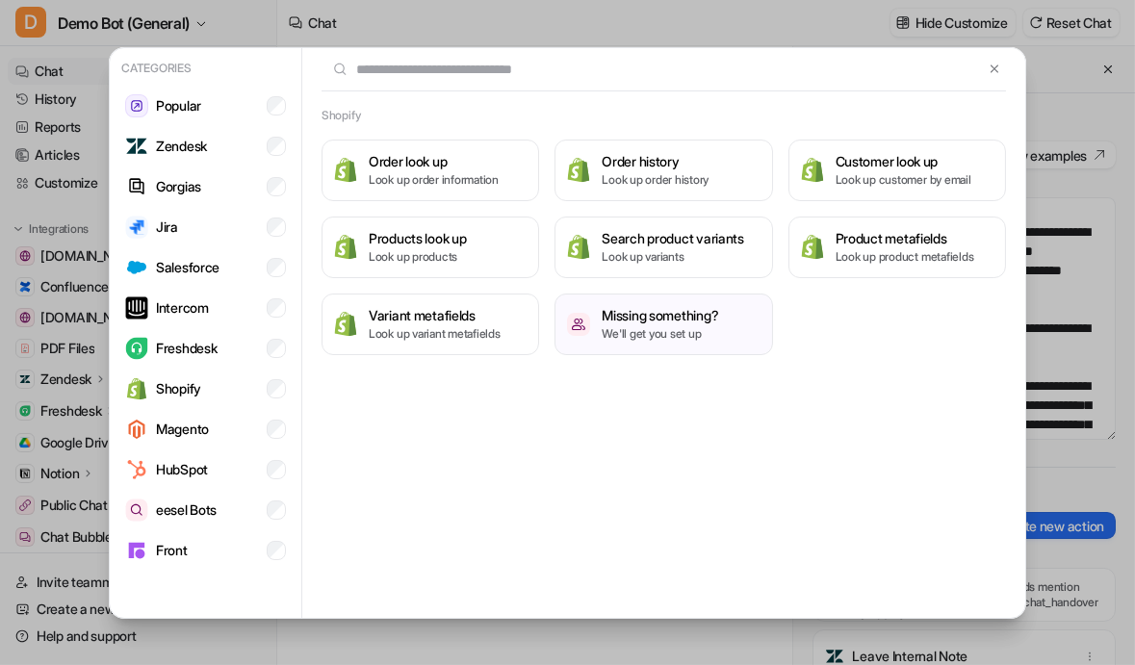
click at [607, 427] on div "Shopify Order look up Look up order information Order history Look up order his…" at bounding box center [663, 334] width 723 height 572
click at [456, 173] on p "Look up order information" at bounding box center [434, 179] width 130 height 17
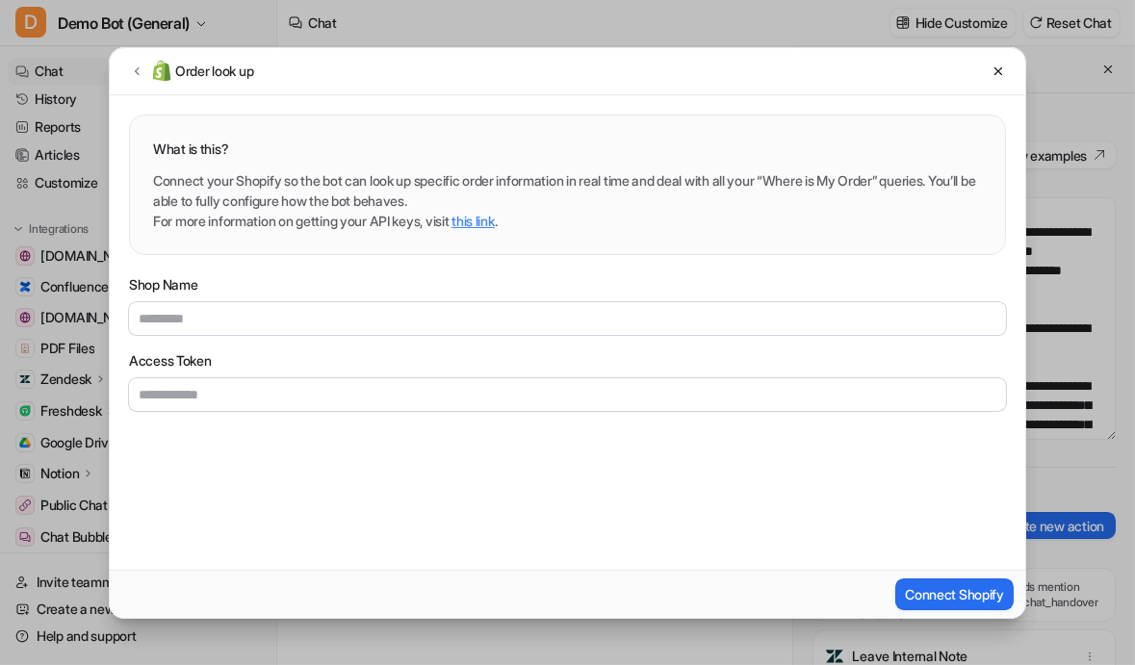
click at [480, 222] on link "this link" at bounding box center [473, 221] width 42 height 16
click at [992, 77] on button at bounding box center [998, 71] width 23 height 23
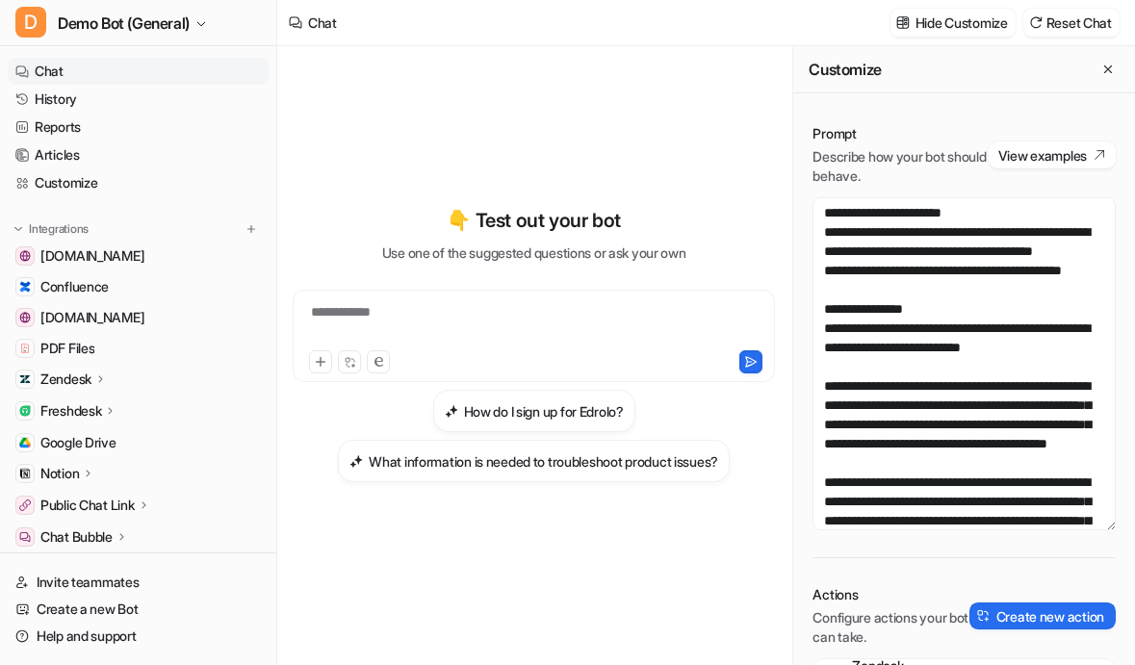
drag, startPoint x: 1082, startPoint y: 437, endPoint x: 1078, endPoint y: 529, distance: 92.5
click at [1078, 529] on textarea "**********" at bounding box center [964, 363] width 303 height 333
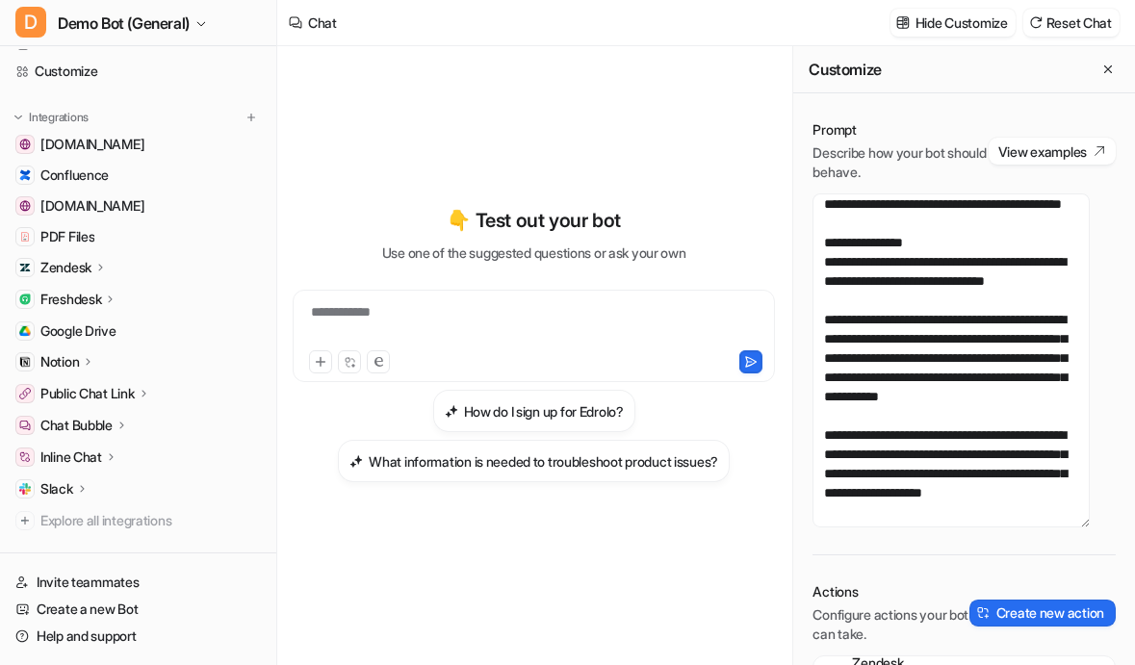
scroll to position [146, 0]
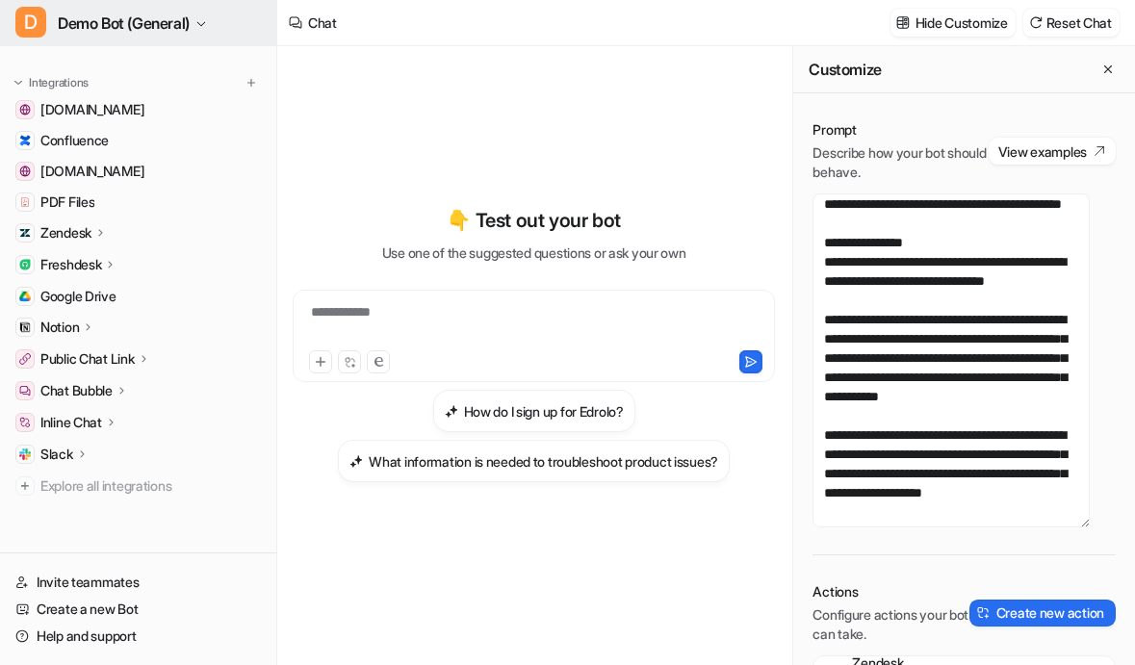
click at [167, 15] on span "Demo Bot (General)" at bounding box center [124, 23] width 132 height 27
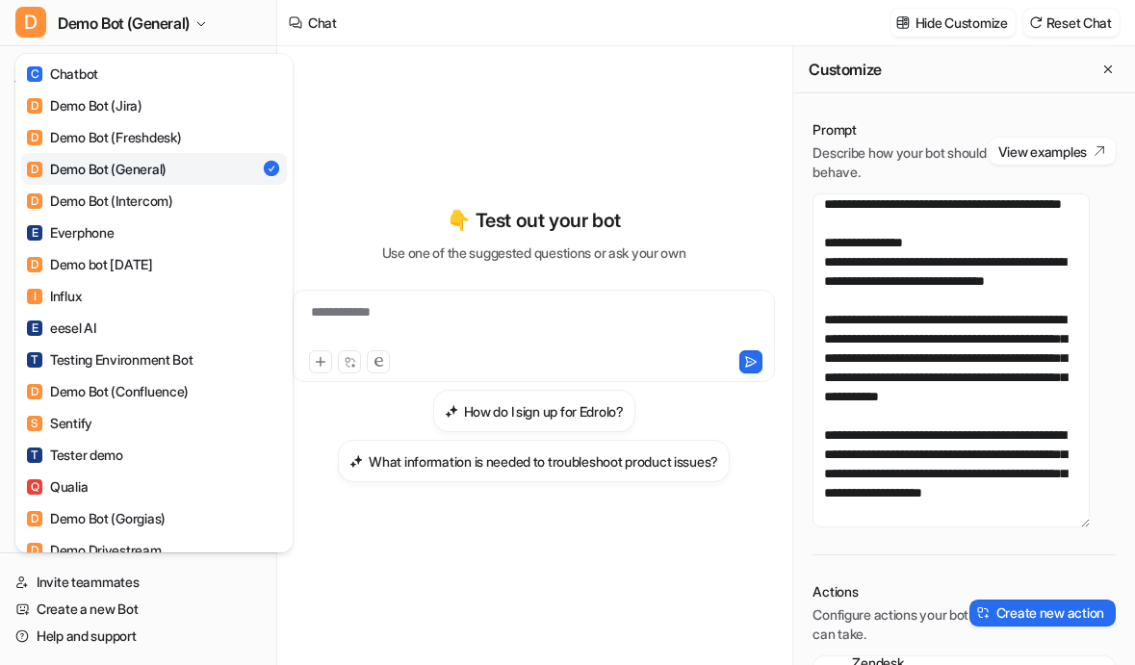
click at [442, 555] on div "D Demo Bot (General) C Chatbot D Demo Bot (Jira) D Demo Bot (Freshdesk) D Demo …" at bounding box center [567, 332] width 1135 height 665
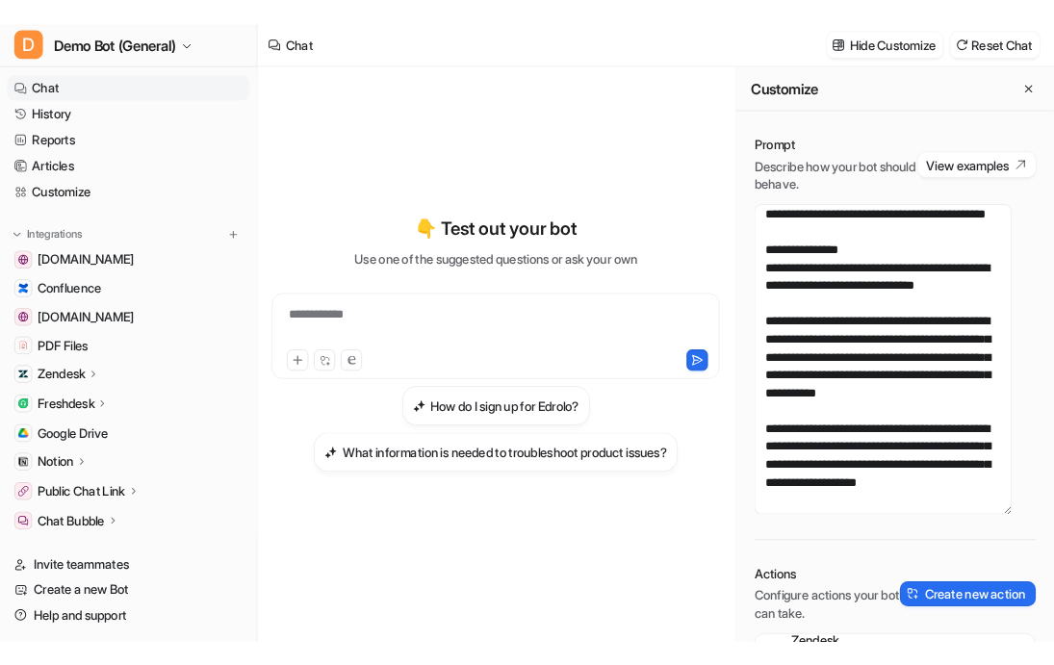
scroll to position [0, 0]
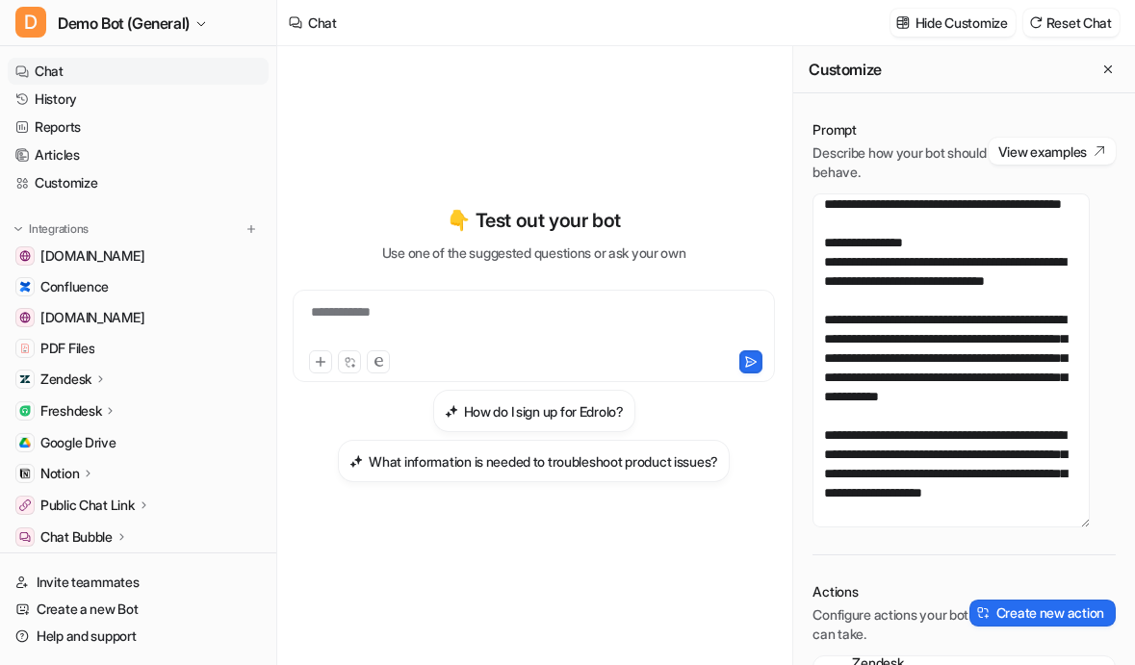
click at [699, 644] on div "**********" at bounding box center [534, 355] width 482 height 619
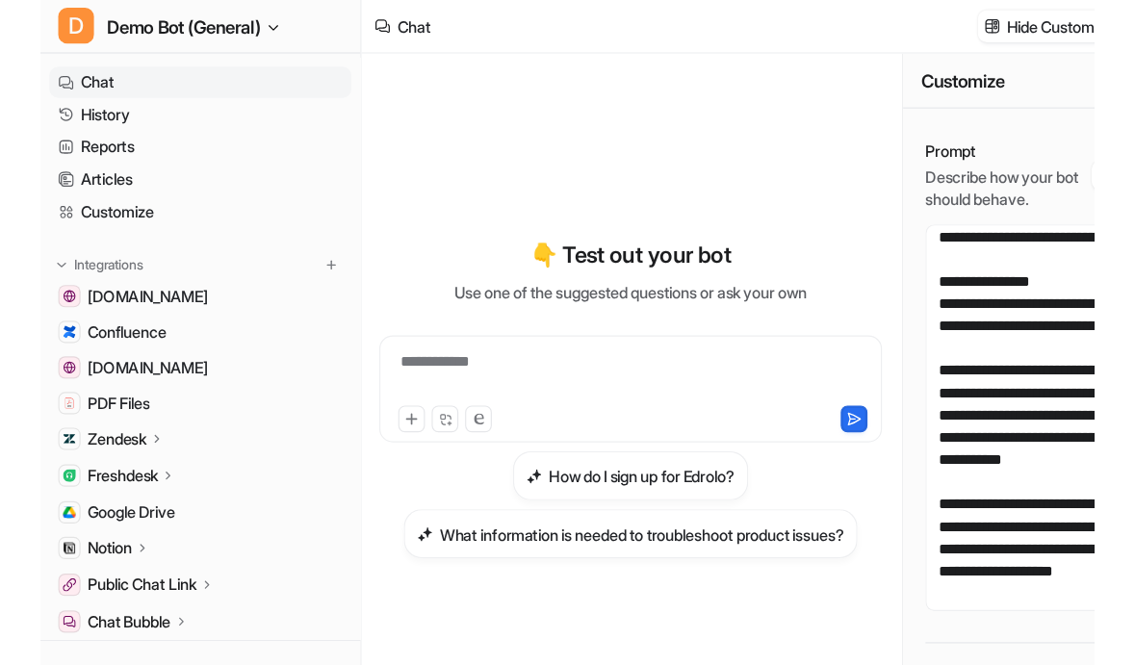
scroll to position [273, 0]
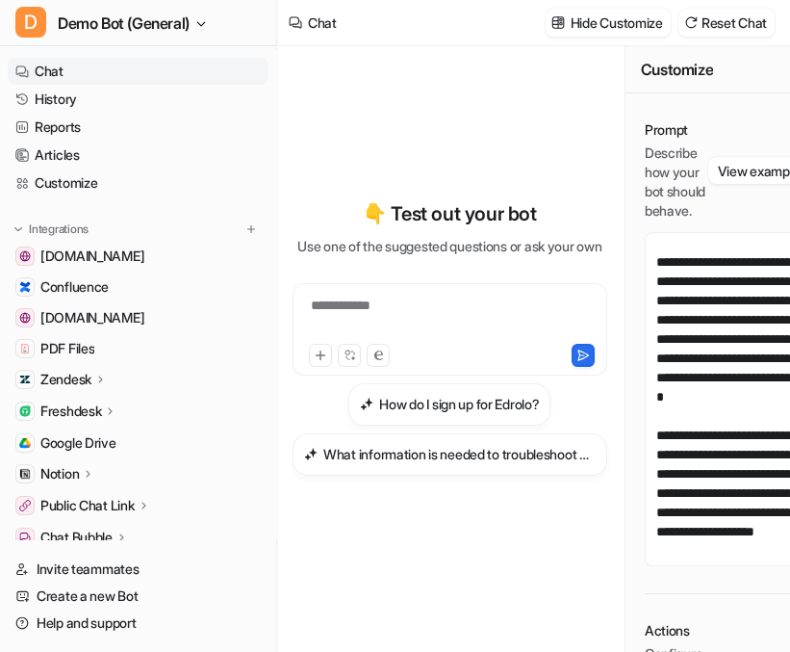
click at [453, 634] on div "**********" at bounding box center [450, 349] width 315 height 606
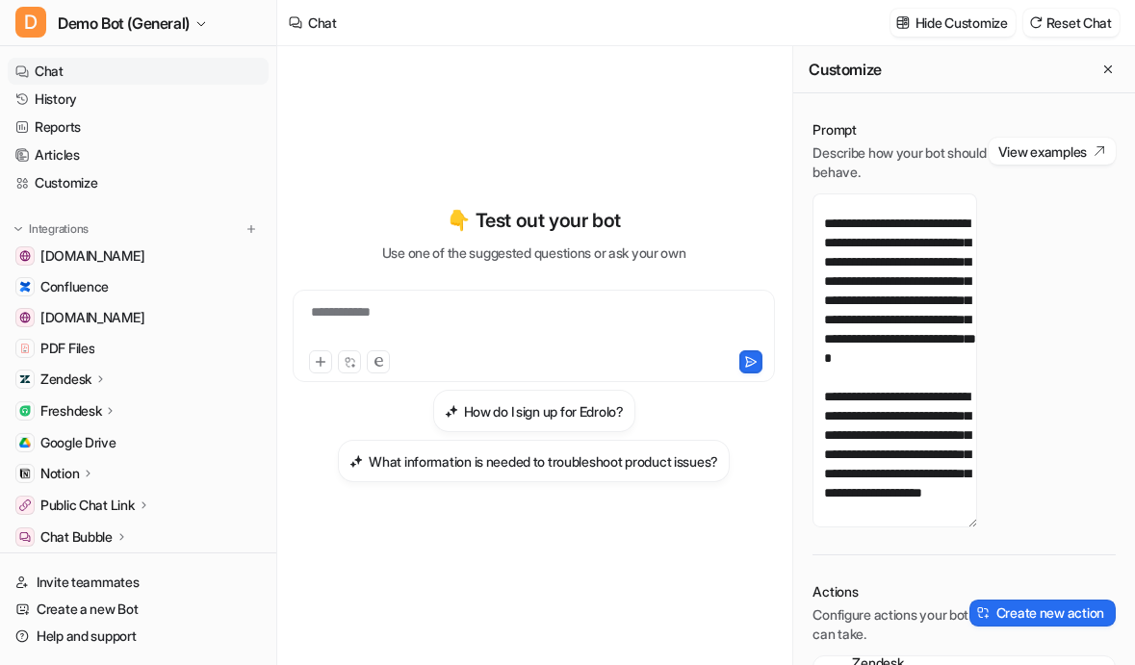
scroll to position [177, 0]
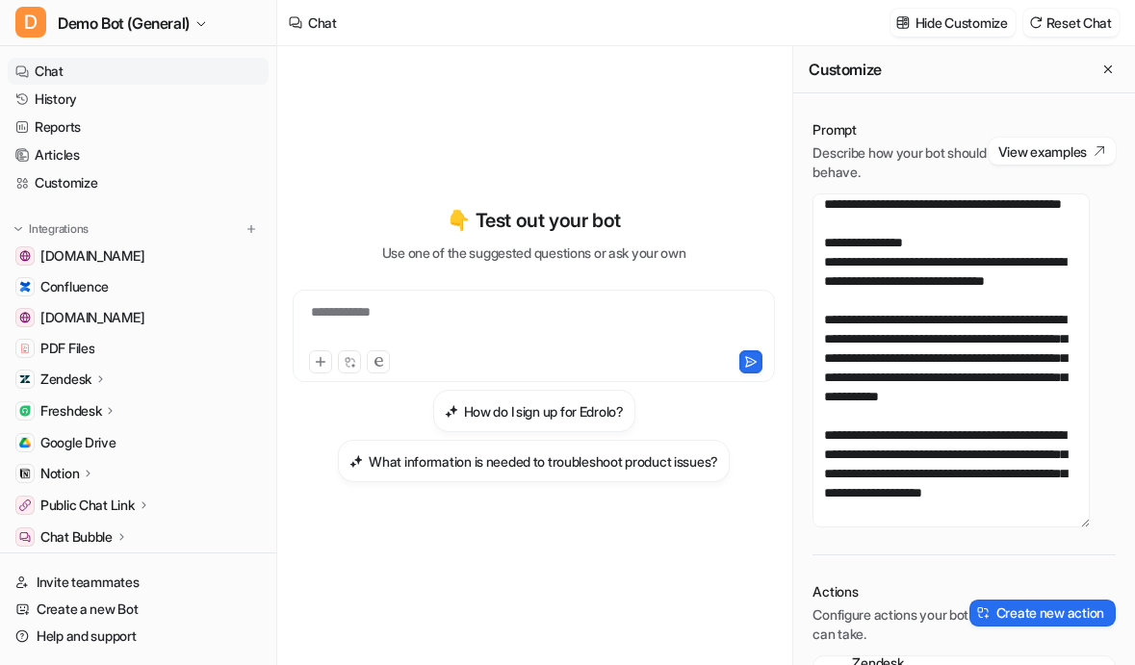
click at [301, 182] on div "**********" at bounding box center [534, 345] width 482 height 466
